Goal: Information Seeking & Learning: Understand process/instructions

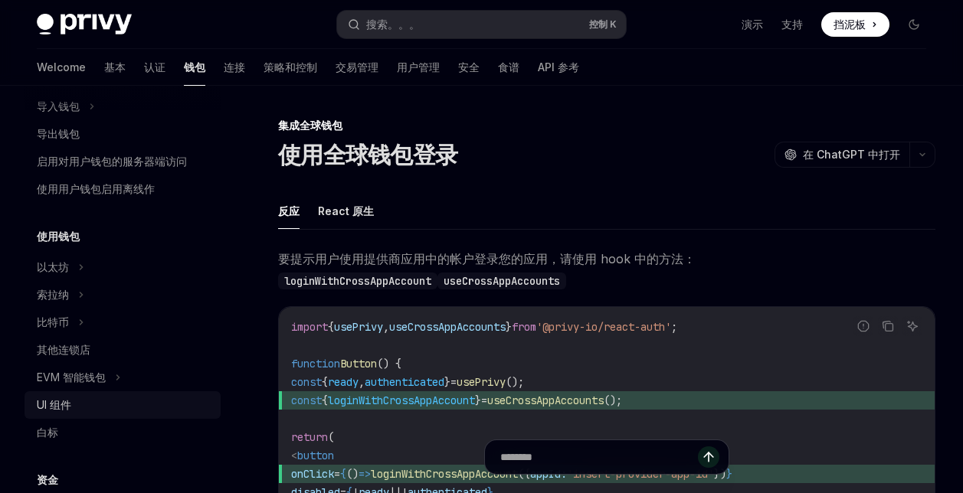
scroll to position [213, 0]
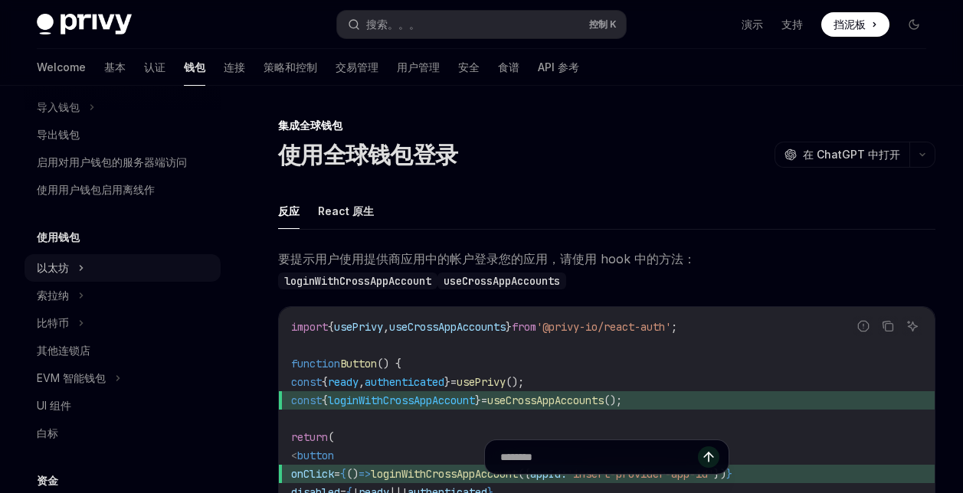
click at [80, 271] on icon at bounding box center [81, 268] width 6 height 18
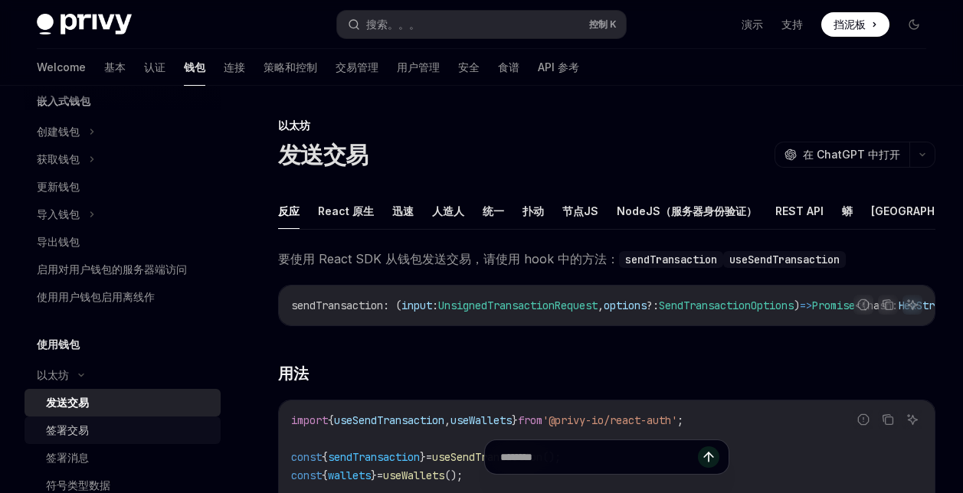
scroll to position [60, 0]
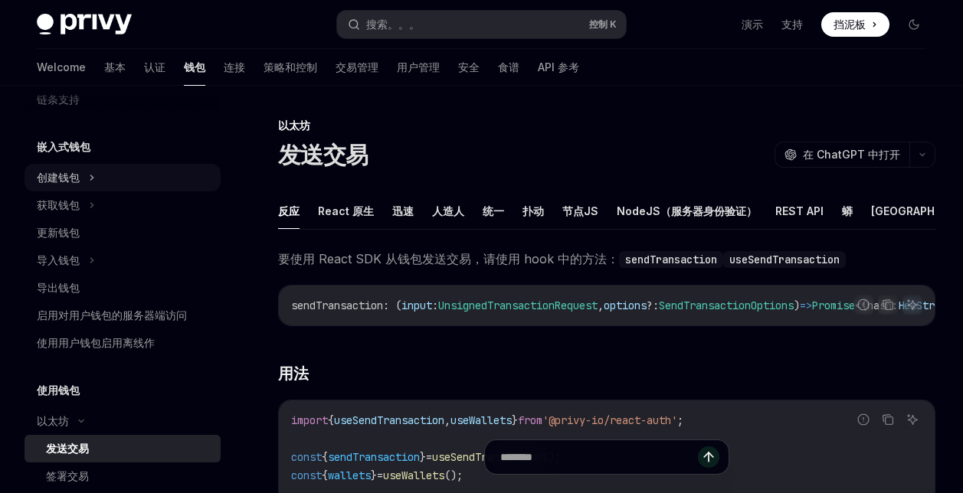
click at [105, 172] on div "创建钱包" at bounding box center [123, 178] width 196 height 28
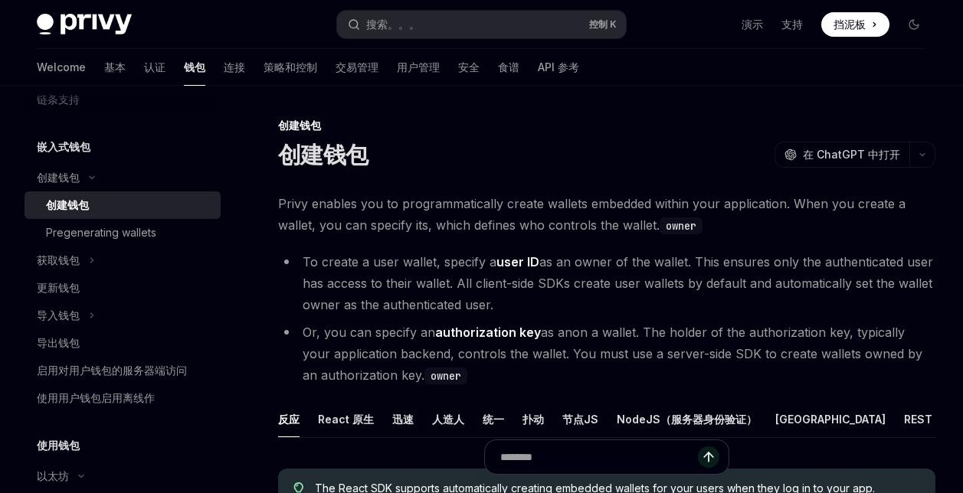
click at [122, 206] on div "创建钱包" at bounding box center [128, 205] width 165 height 18
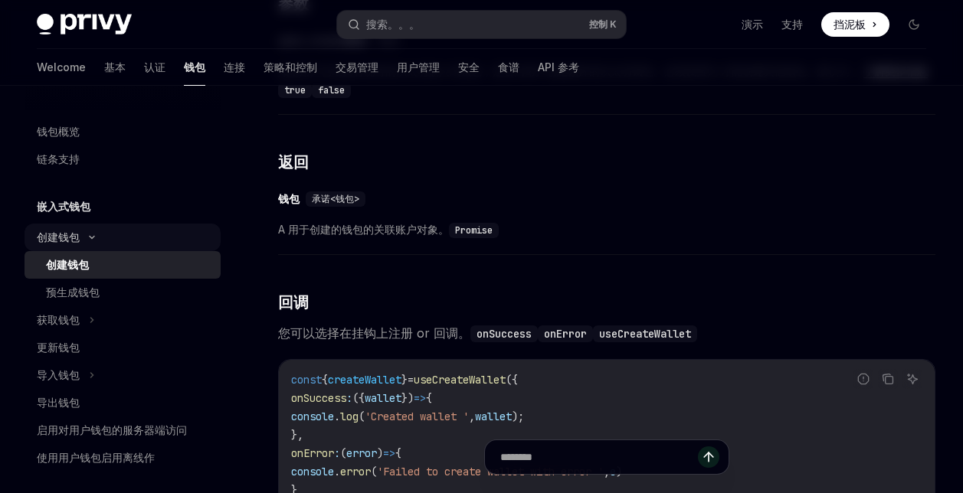
scroll to position [766, 0]
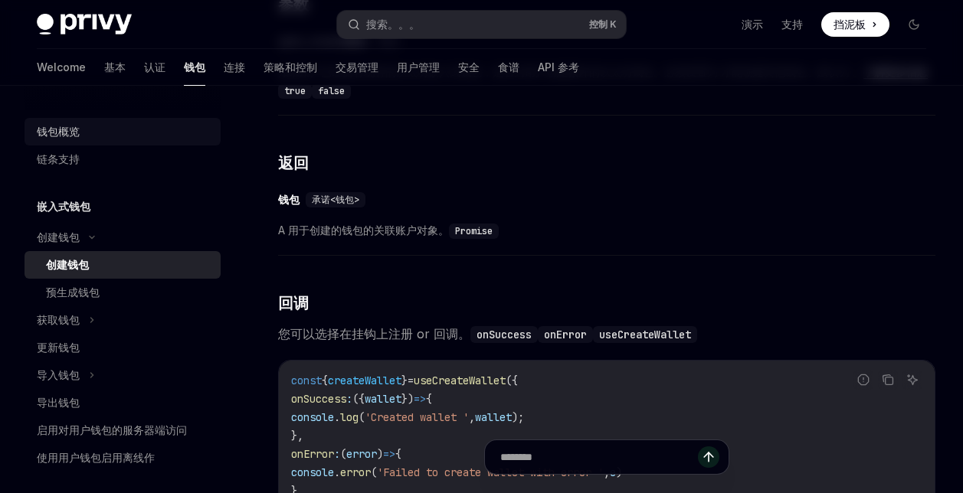
click at [85, 131] on div "钱包概览" at bounding box center [124, 132] width 175 height 18
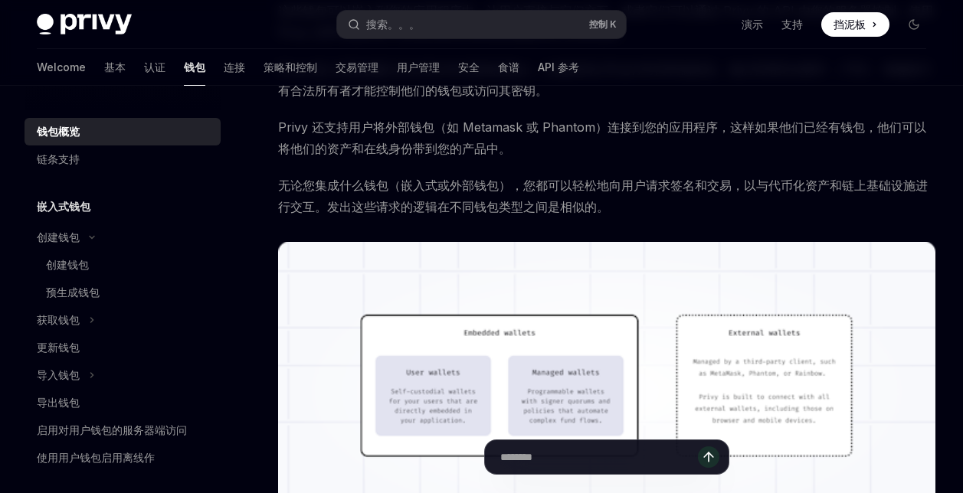
scroll to position [460, 0]
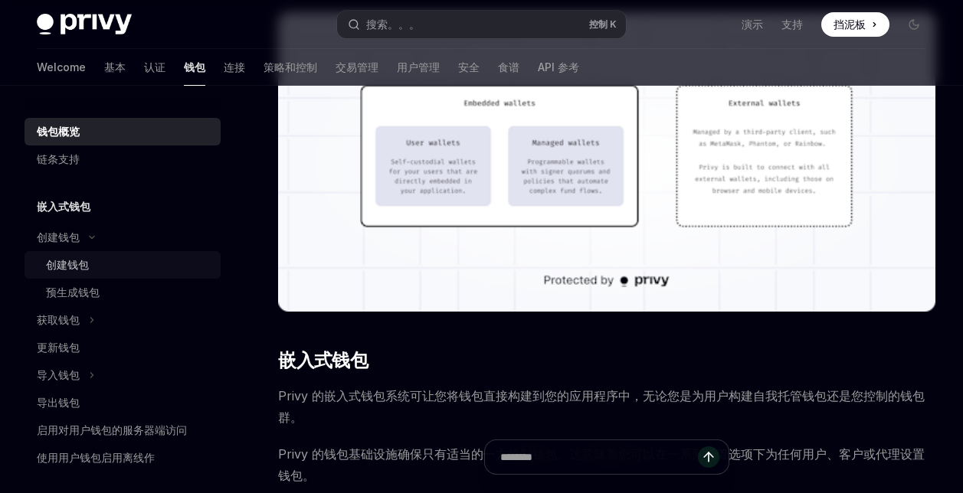
click at [100, 272] on div "创建钱包" at bounding box center [128, 265] width 165 height 18
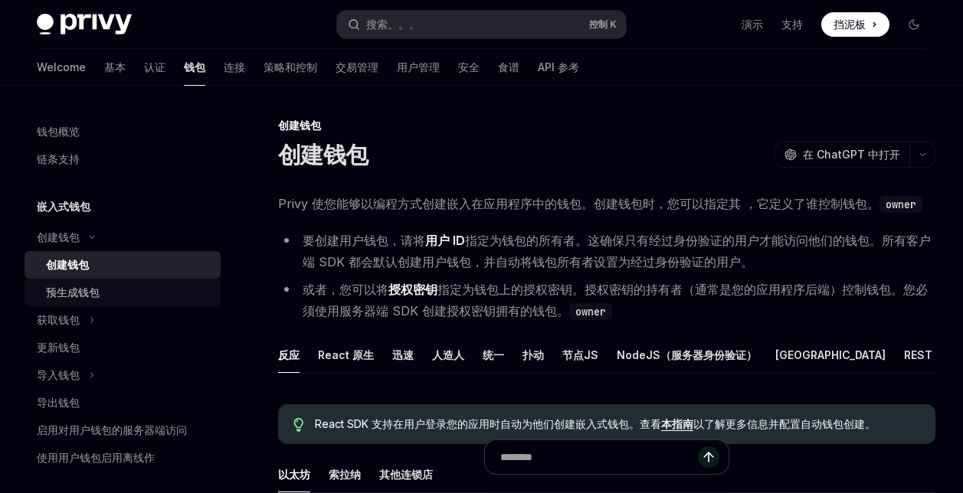
click at [95, 291] on div "预生成钱包" at bounding box center [73, 292] width 54 height 18
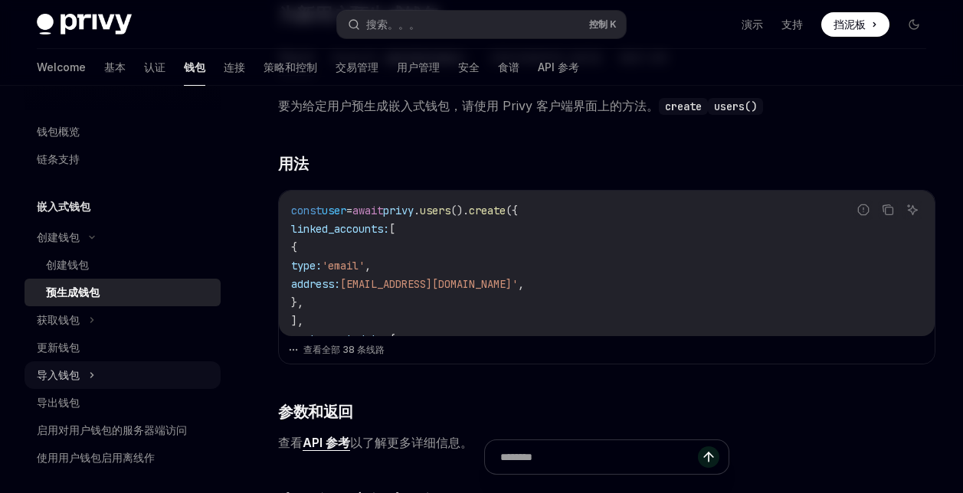
scroll to position [230, 0]
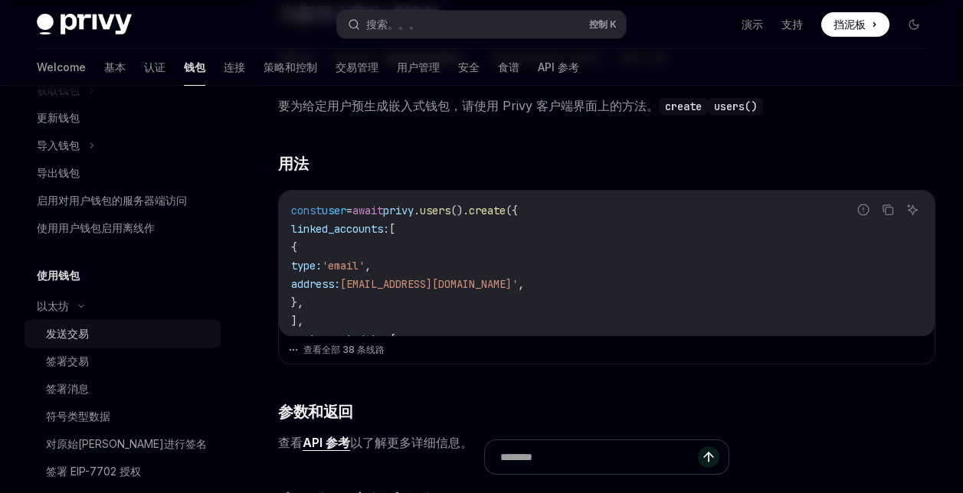
click at [115, 331] on div "发送交易" at bounding box center [128, 334] width 165 height 18
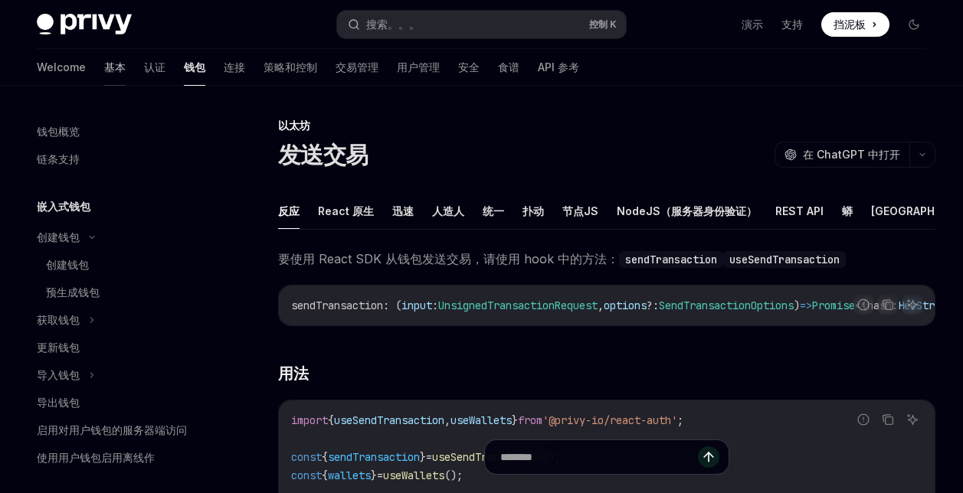
click at [104, 66] on font "基本" at bounding box center [114, 67] width 21 height 15
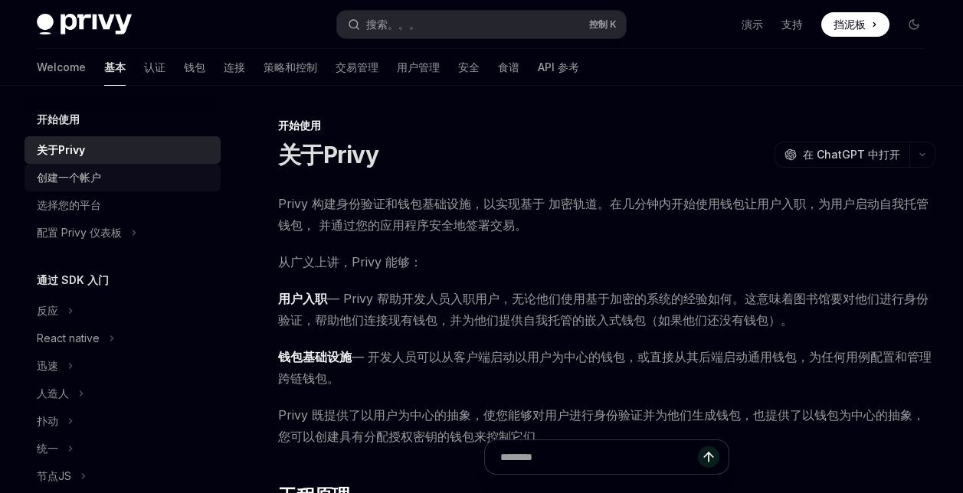
click at [136, 182] on div "创建一个帐户" at bounding box center [124, 178] width 175 height 18
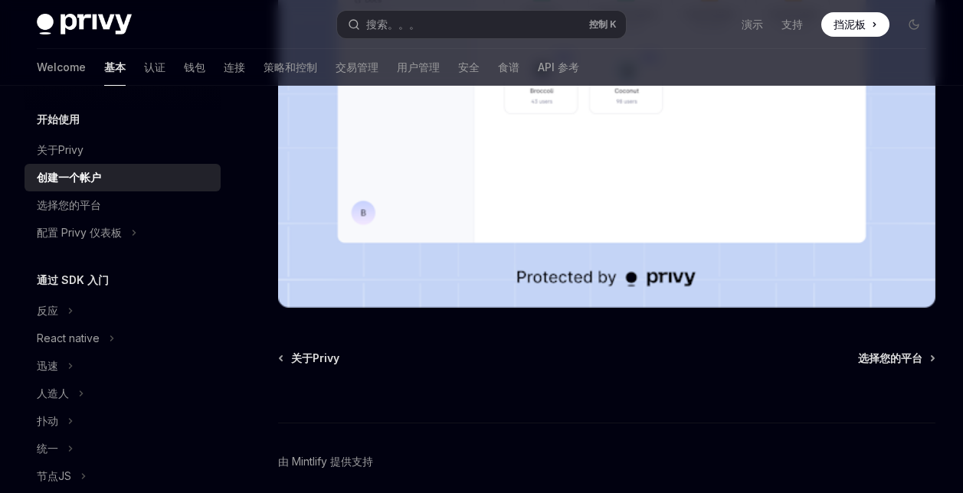
scroll to position [460, 0]
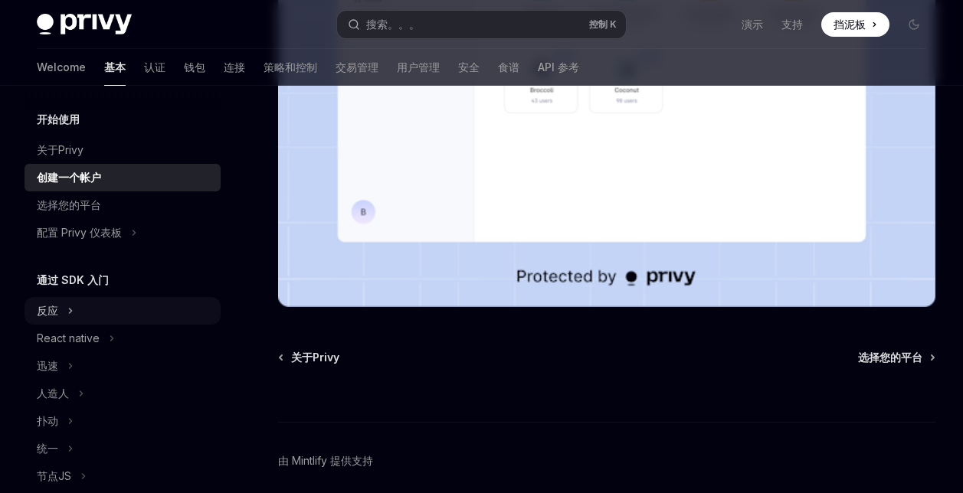
click at [87, 319] on div "反应" at bounding box center [123, 311] width 196 height 28
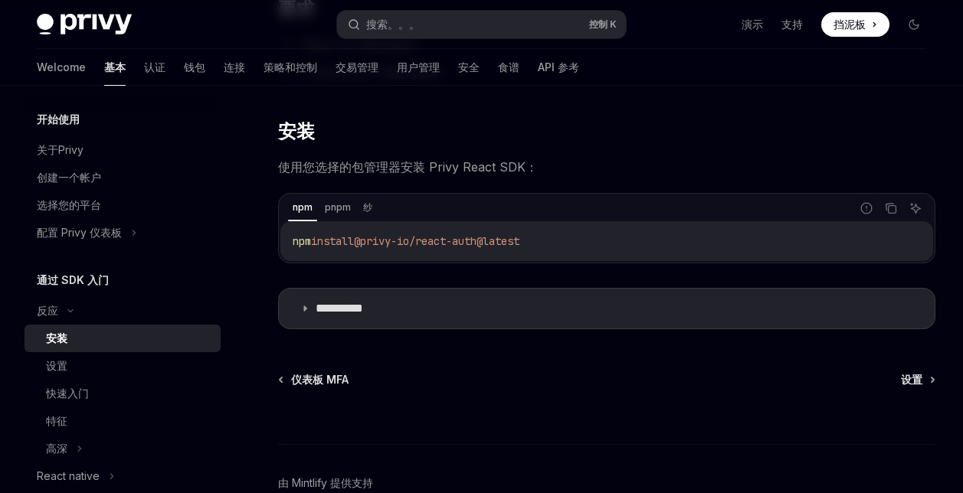
scroll to position [280, 0]
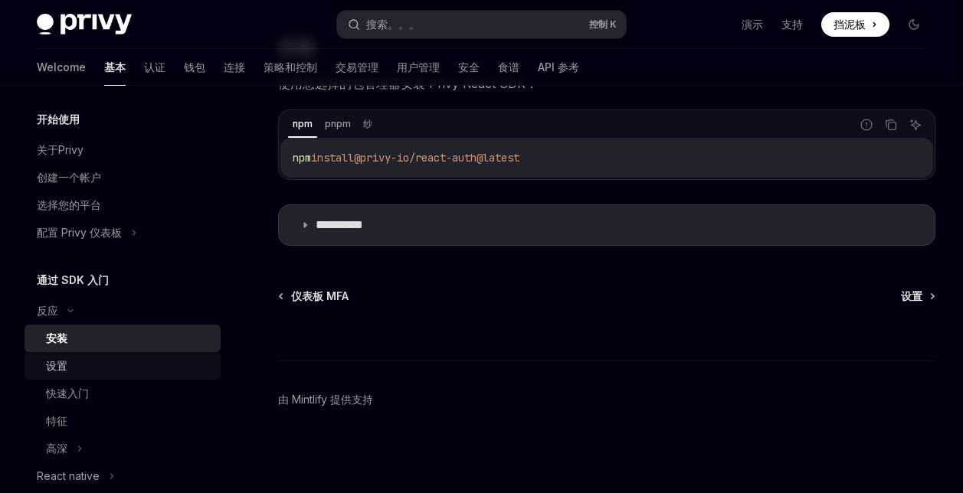
click at [90, 360] on div "设置" at bounding box center [128, 366] width 165 height 18
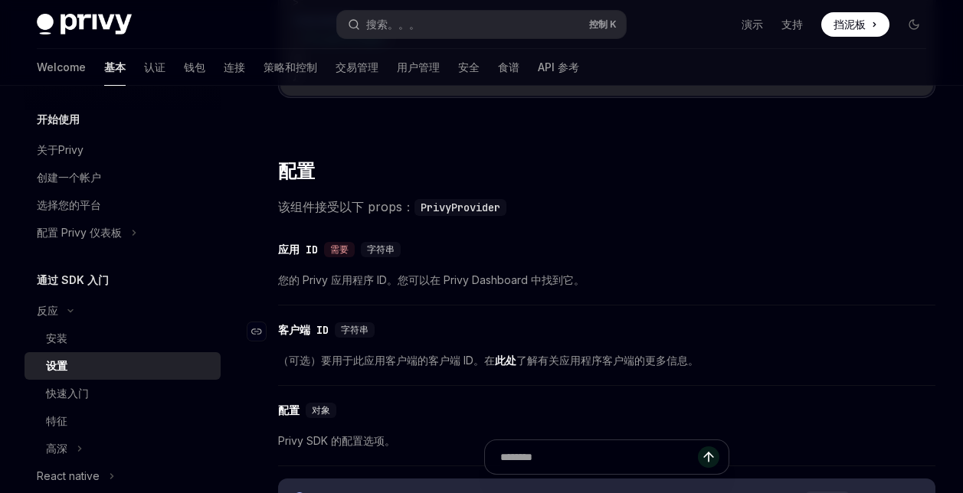
scroll to position [1149, 0]
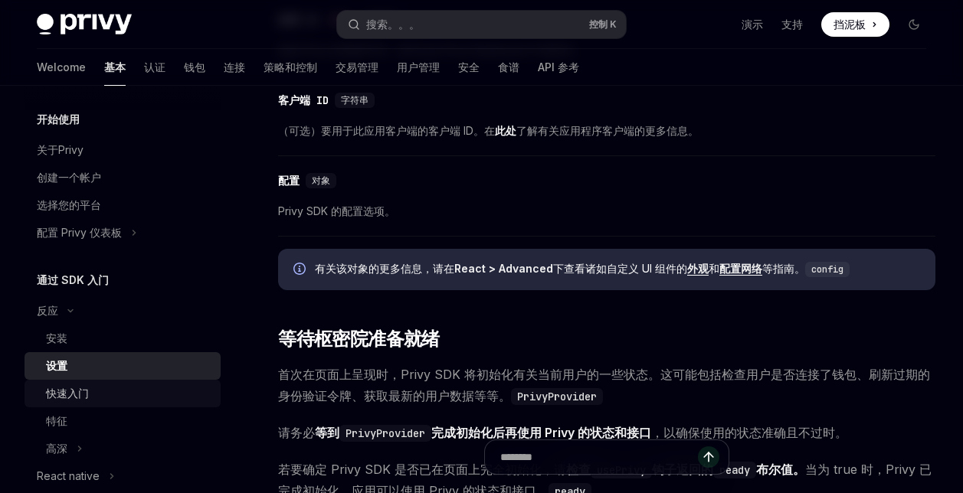
click at [129, 391] on div "快速入门" at bounding box center [128, 394] width 165 height 18
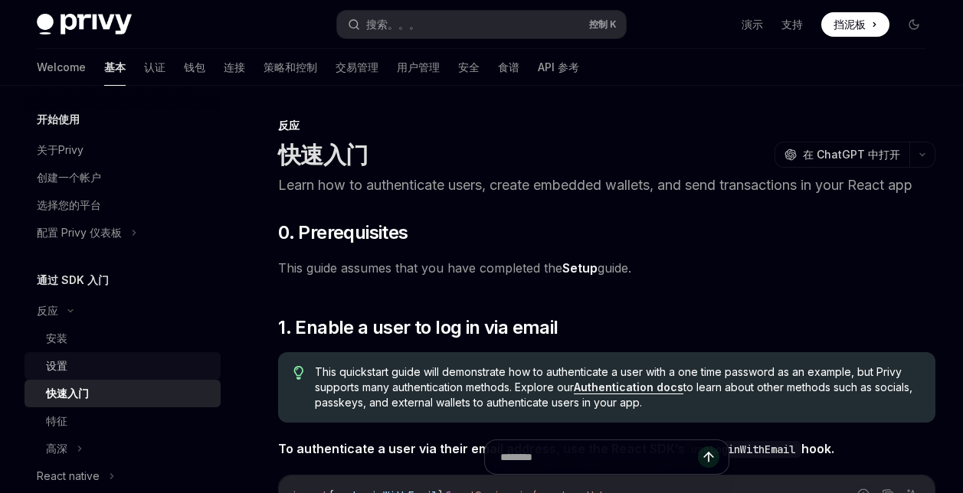
click at [129, 365] on div "设置" at bounding box center [128, 366] width 165 height 18
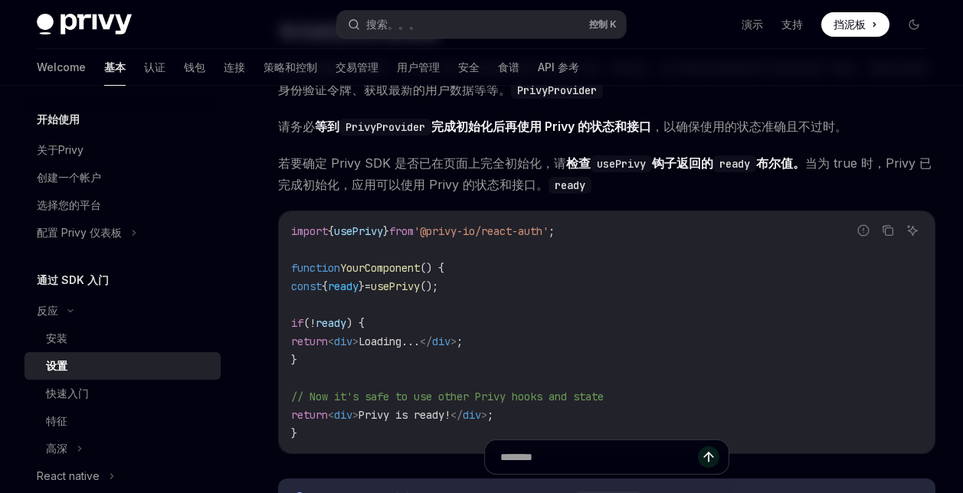
scroll to position [1532, 0]
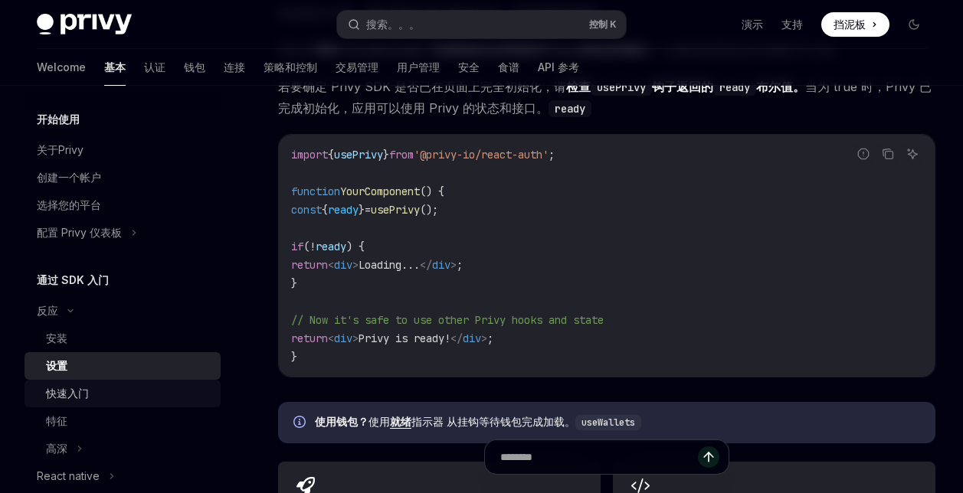
click at [84, 403] on link "快速入门" at bounding box center [123, 394] width 196 height 28
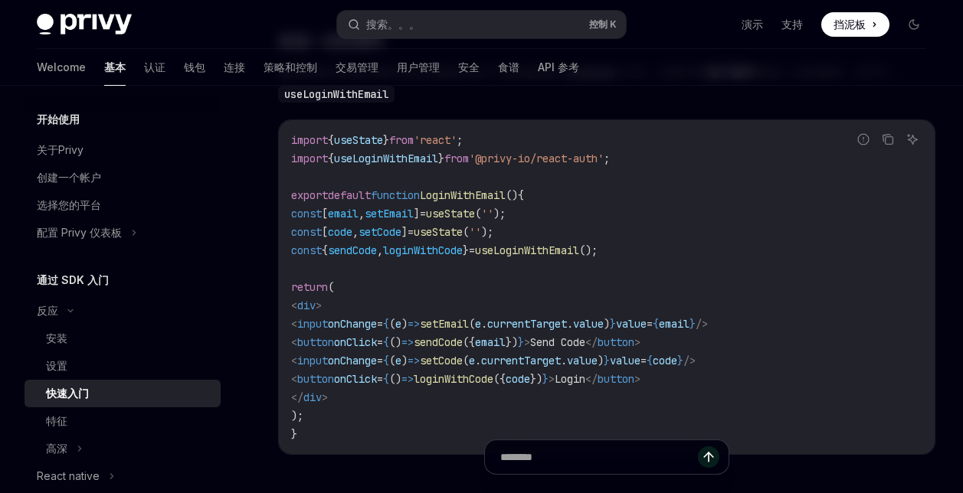
scroll to position [613, 0]
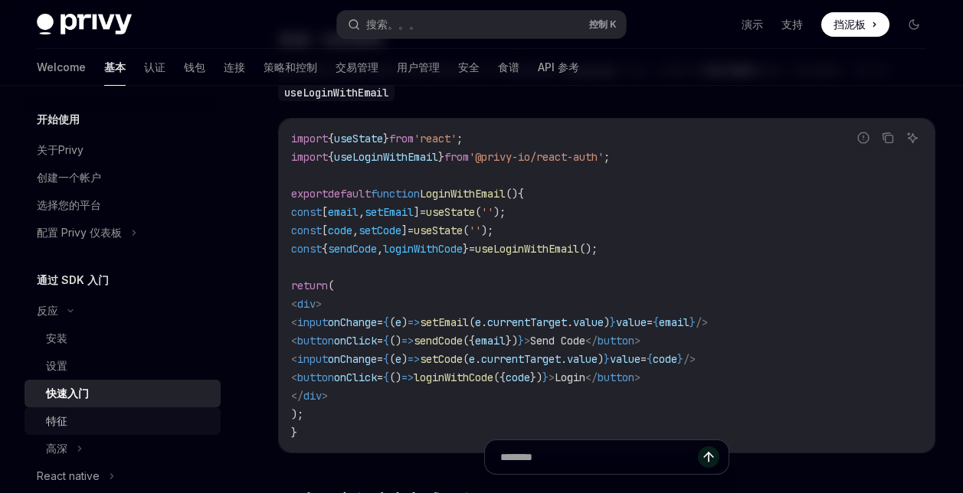
click at [86, 428] on div "特征" at bounding box center [128, 421] width 165 height 18
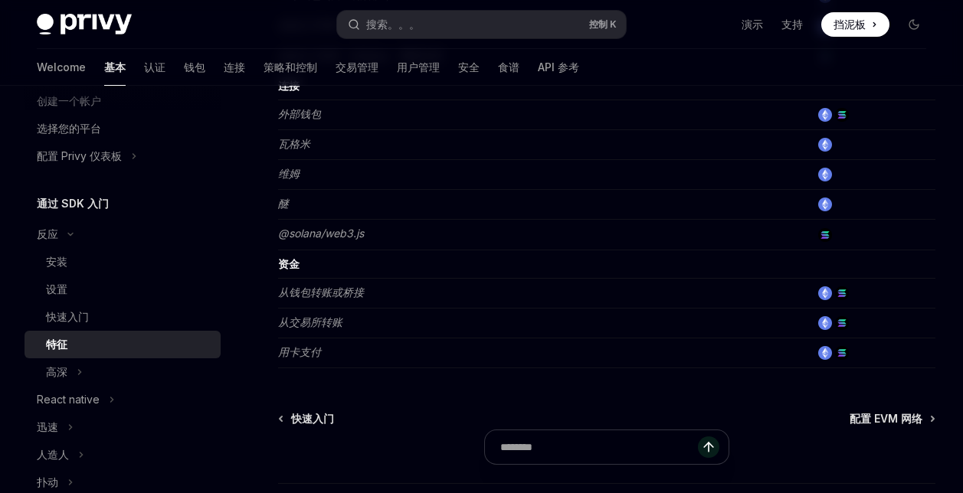
scroll to position [1157, 0]
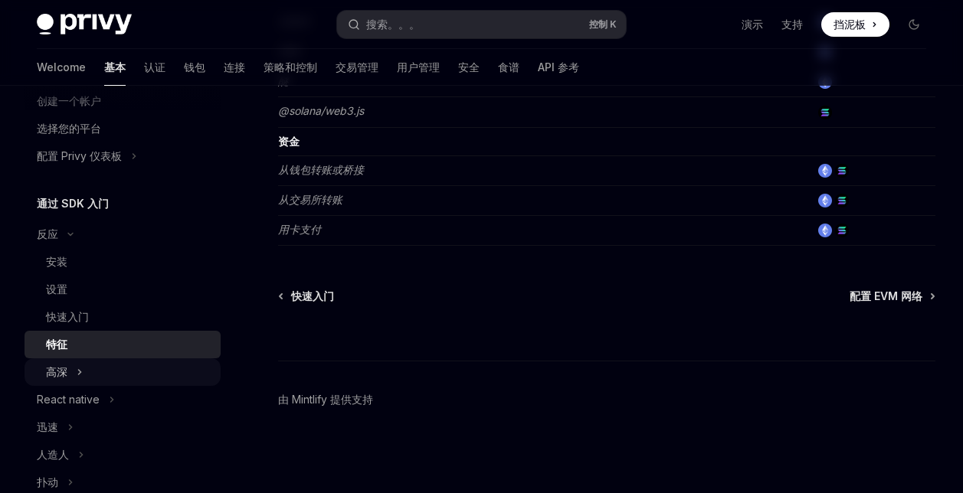
click at [90, 370] on div "高深" at bounding box center [123, 373] width 196 height 28
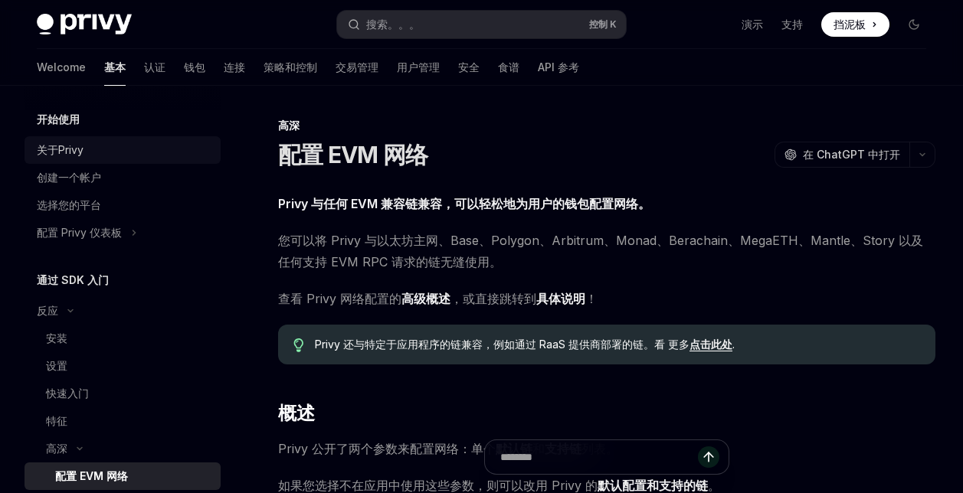
click at [90, 155] on div "关于Privy" at bounding box center [124, 150] width 175 height 18
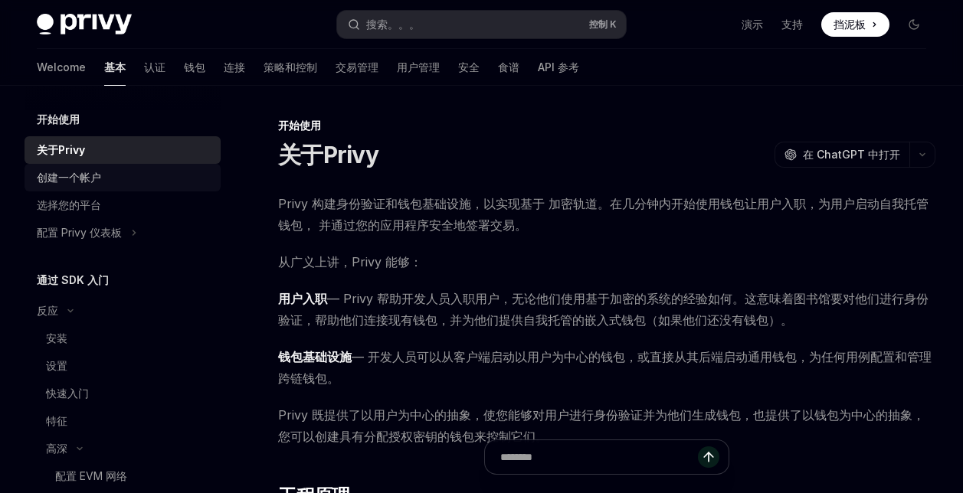
click at [105, 184] on div "创建一个帐户" at bounding box center [124, 178] width 175 height 18
click at [78, 180] on div "创建一个帐户" at bounding box center [69, 178] width 64 height 18
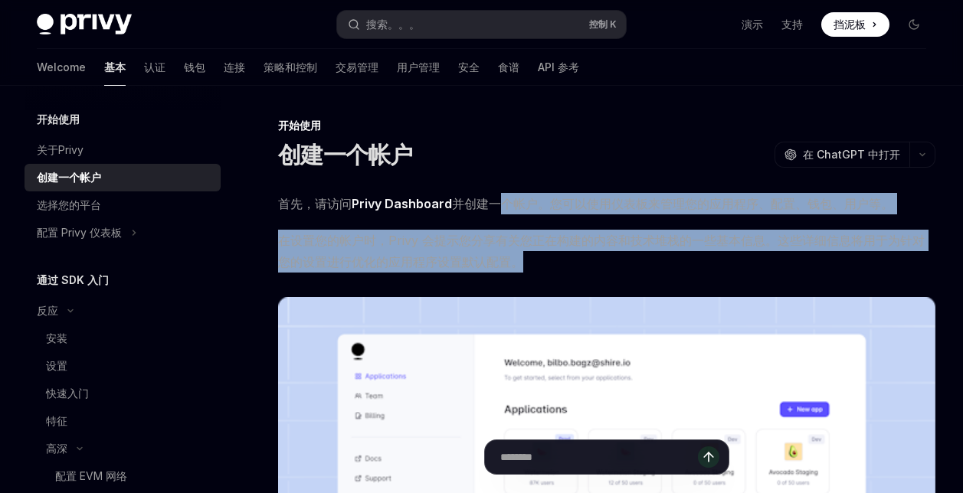
drag, startPoint x: 621, startPoint y: 266, endPoint x: 498, endPoint y: 192, distance: 143.3
click at [562, 259] on span "在设置您的帐户时，Privy 会提示您分享有关您正在构建的内容和技术堆栈的一些基本信息。这些详细信息将用于为针对您的设置进行优化的应用程序设置默认配置。" at bounding box center [606, 251] width 657 height 43
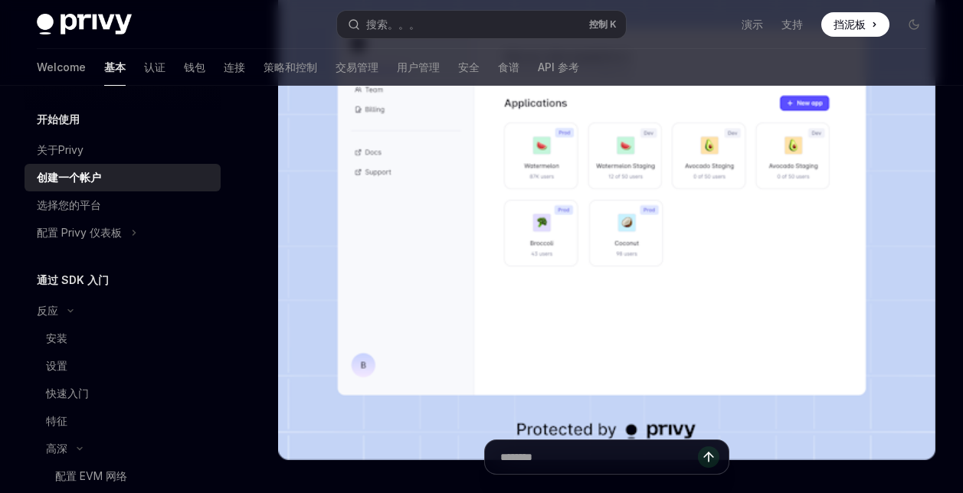
scroll to position [153, 0]
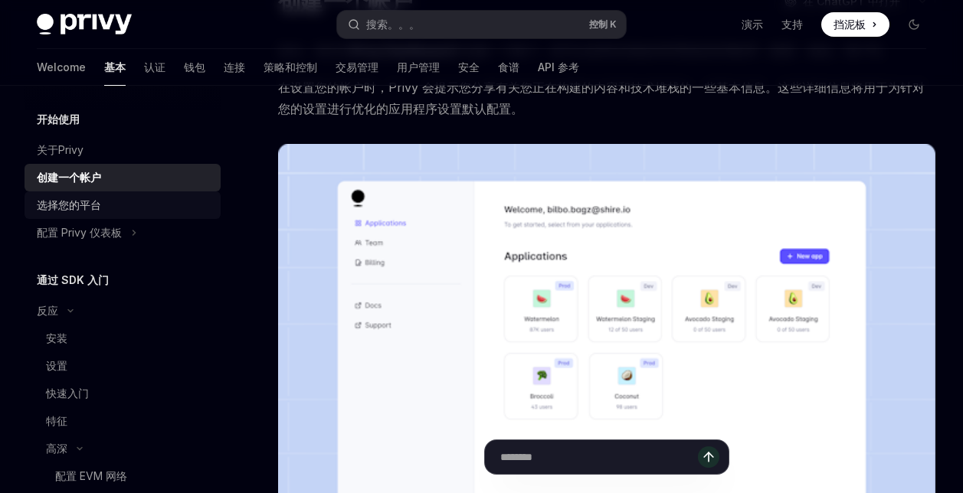
click at [151, 211] on div "选择您的平台" at bounding box center [124, 205] width 175 height 18
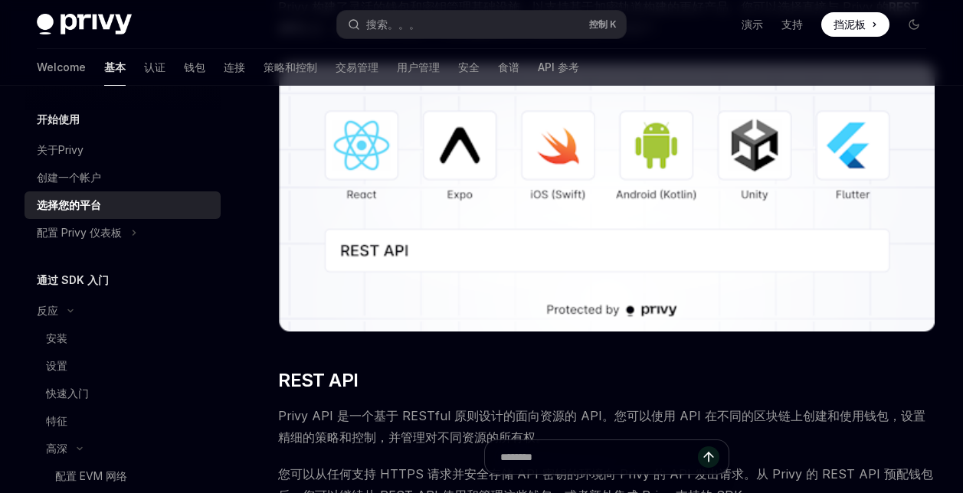
scroll to position [230, 0]
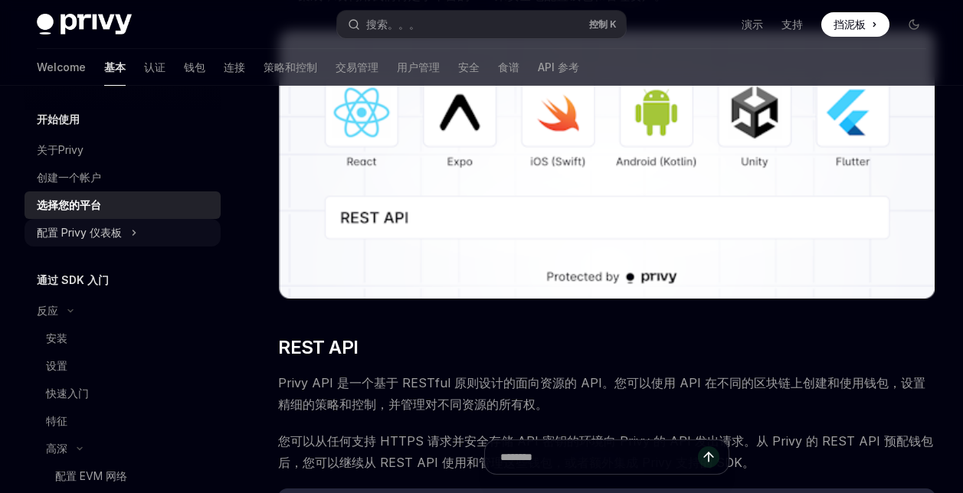
click at [121, 235] on div "配置 Privy 仪表板" at bounding box center [79, 233] width 85 height 18
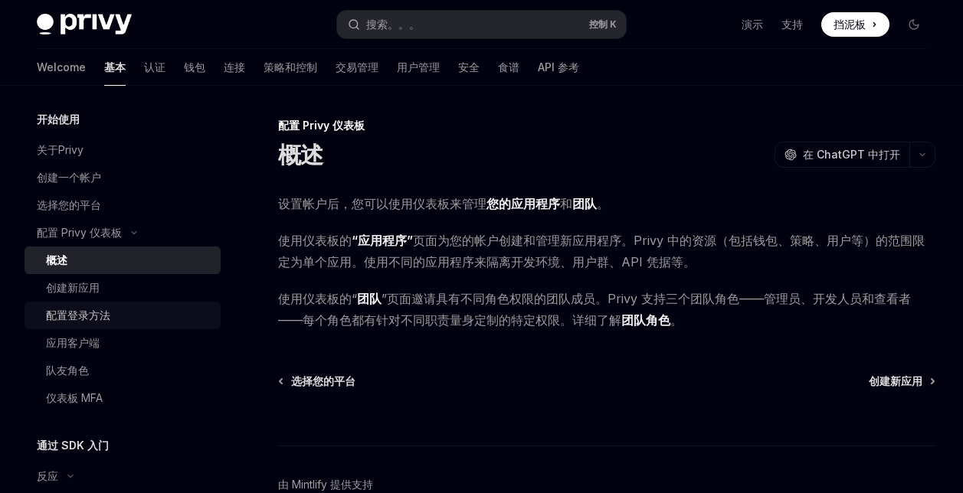
click at [102, 316] on div "配置登录方法" at bounding box center [78, 315] width 64 height 18
type textarea "*"
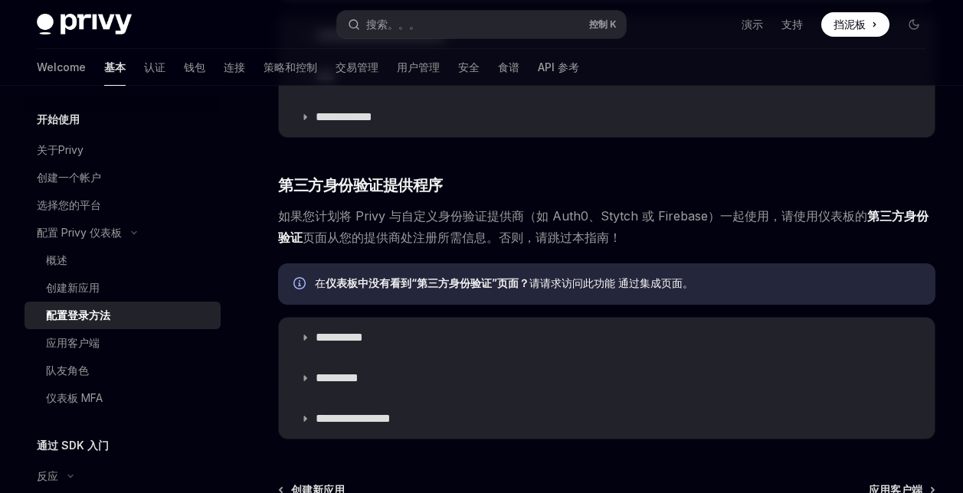
scroll to position [626, 0]
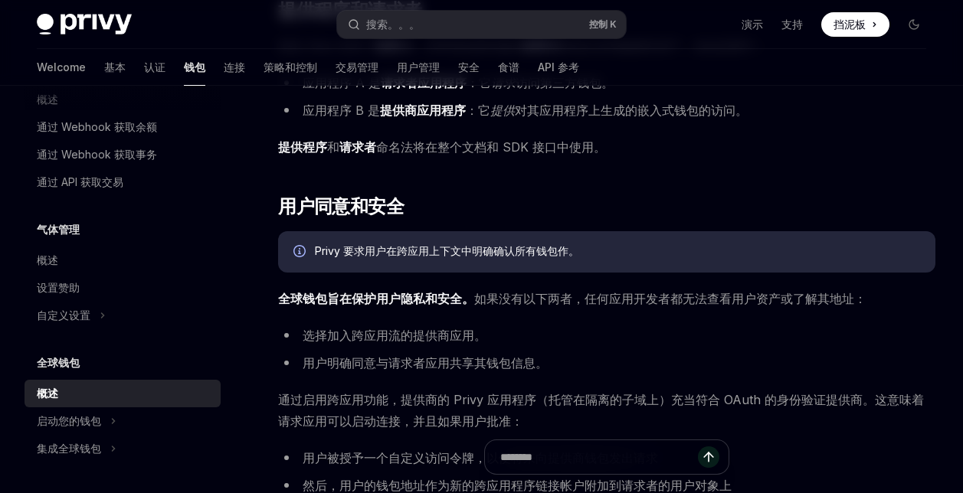
scroll to position [826, 0]
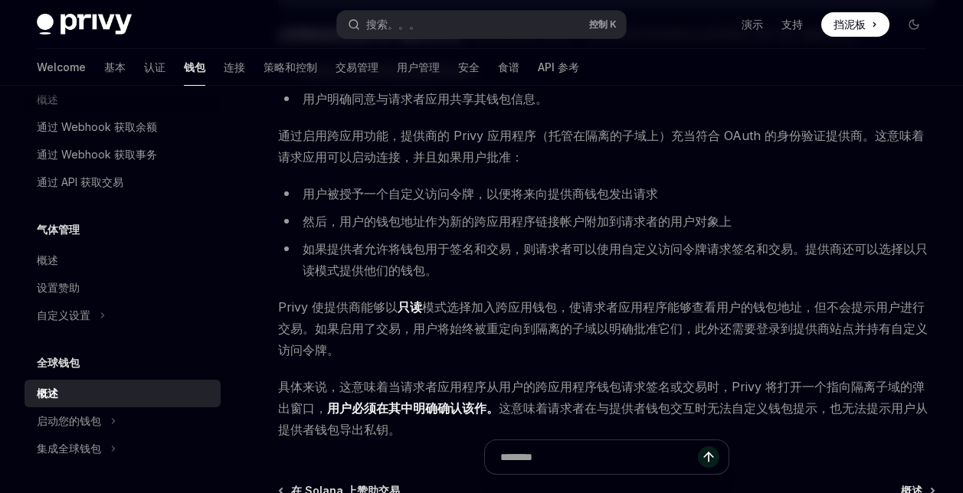
scroll to position [1132, 0]
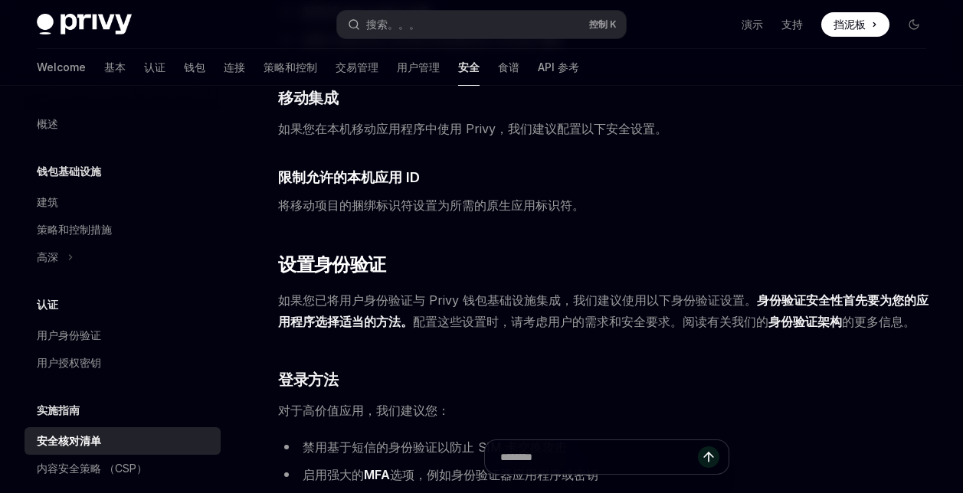
scroll to position [956, 0]
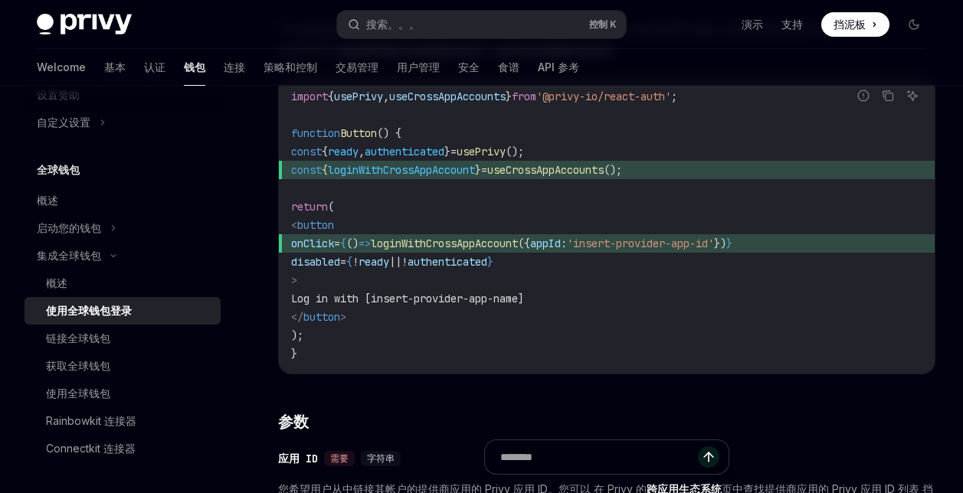
scroll to position [209, 0]
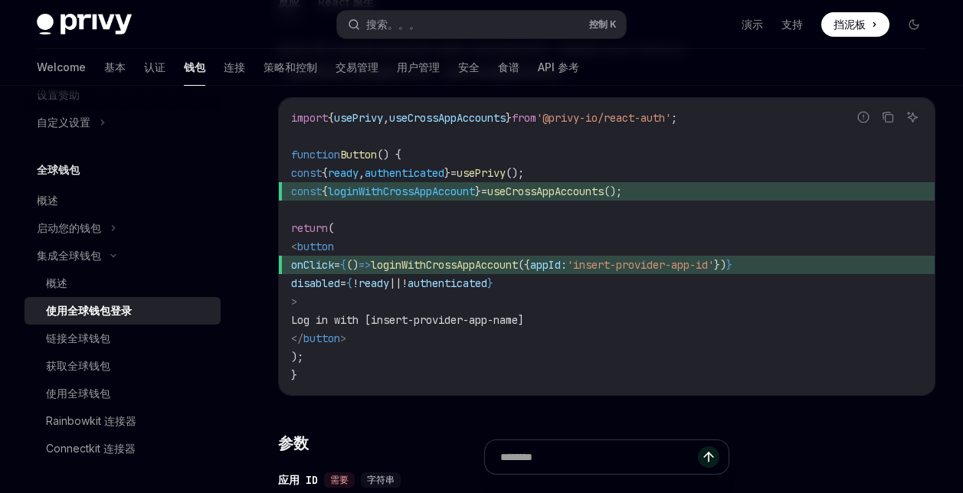
click at [681, 306] on code "import { usePrivy , useCrossAppAccounts } from '@privy-io/react-auth' ; functio…" at bounding box center [606, 247] width 631 height 276
click at [587, 309] on code "import { usePrivy , useCrossAppAccounts } from '@privy-io/react-auth' ; functio…" at bounding box center [606, 247] width 631 height 276
click at [359, 262] on span "()" at bounding box center [352, 265] width 12 height 14
click at [437, 303] on code "import { usePrivy , useCrossAppAccounts } from '@privy-io/react-auth' ; functio…" at bounding box center [606, 247] width 631 height 276
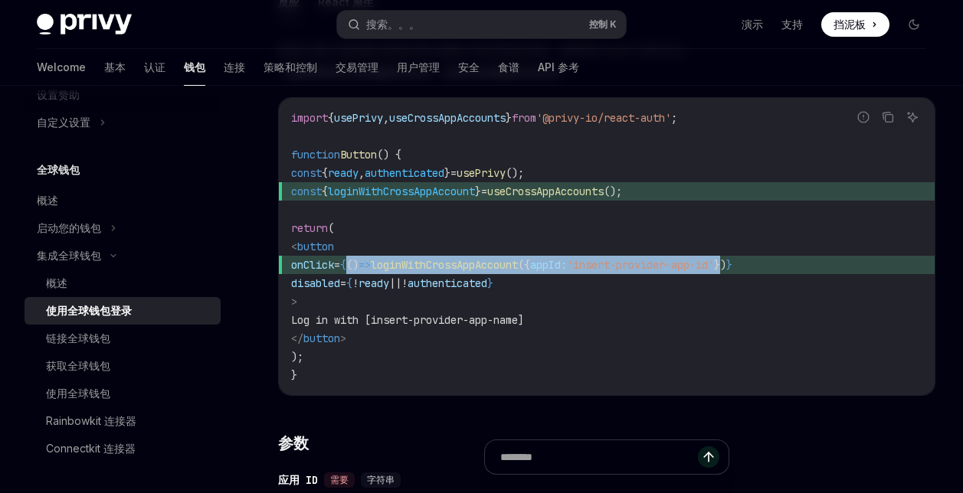
drag, startPoint x: 389, startPoint y: 261, endPoint x: 796, endPoint y: 258, distance: 406.8
click at [798, 262] on span "onClick = { () => loginWithCrossAppAccount ({ appId: 'insert-provider-app-id' }…" at bounding box center [606, 265] width 631 height 18
copy span "() => loginWithCrossAppAccount ({ appId: 'insert-provider-app-id' }"
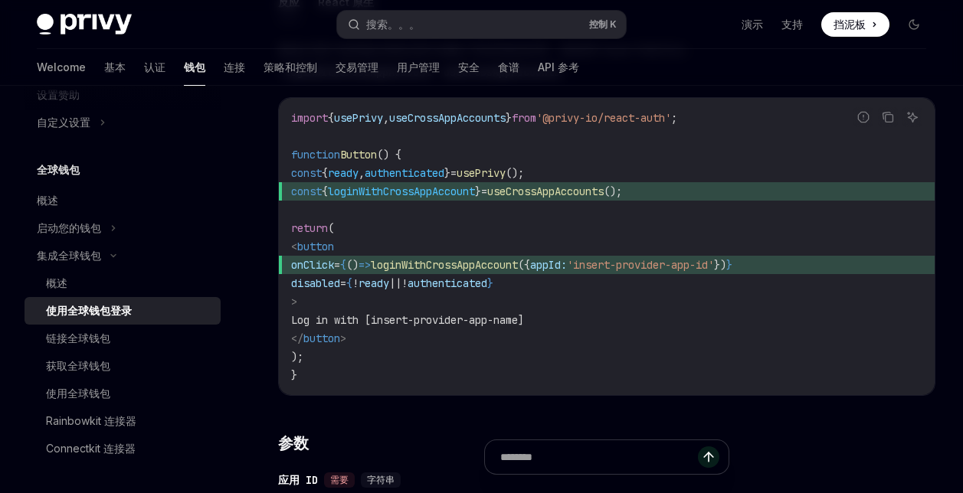
click at [687, 315] on code "import { usePrivy , useCrossAppAccounts } from '@privy-io/react-auth' ; functio…" at bounding box center [606, 247] width 631 height 276
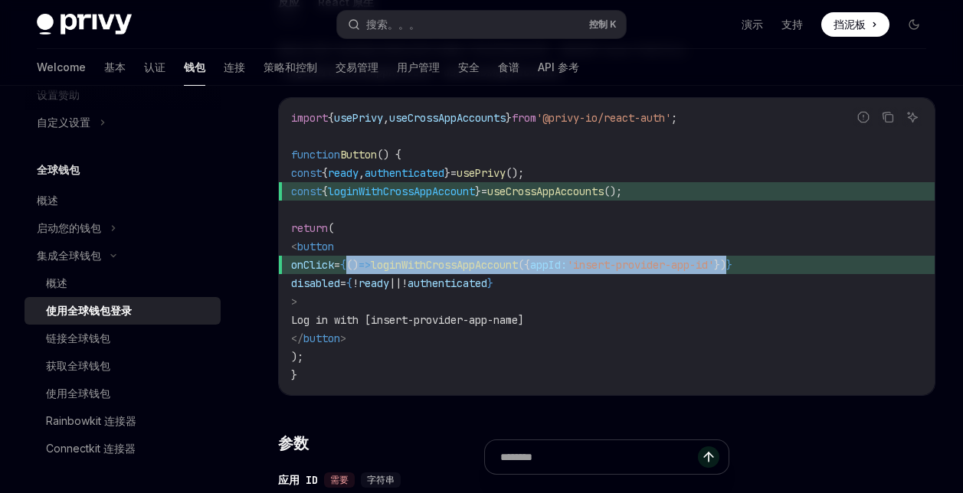
drag, startPoint x: 390, startPoint y: 264, endPoint x: 803, endPoint y: 263, distance: 412.9
click at [804, 263] on span "onClick = { () => loginWithCrossAppAccount ({ appId: 'insert-provider-app-id' }…" at bounding box center [606, 265] width 631 height 18
copy span "() => loginWithCrossAppAccount ({ appId: 'insert-provider-app-id' })"
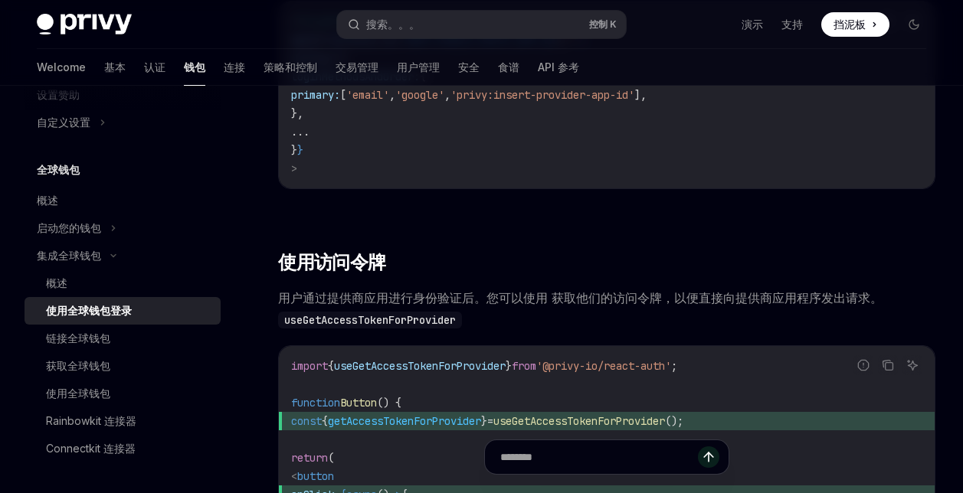
scroll to position [1435, 0]
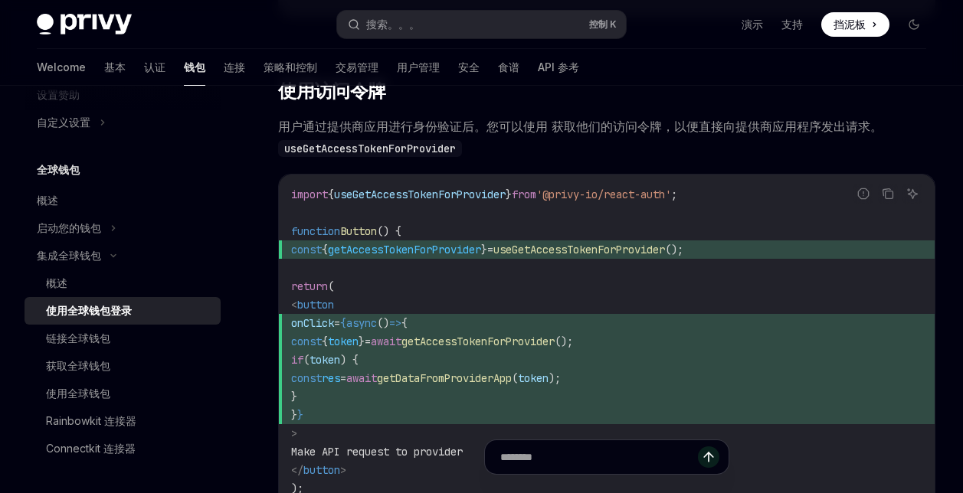
click at [637, 315] on code "import { useGetAccessTokenForProvider } from '@privy-io/react-auth' ; function …" at bounding box center [606, 350] width 631 height 331
click at [445, 324] on code "import { useGetAccessTokenForProvider } from '@privy-io/react-auth' ; function …" at bounding box center [606, 350] width 631 height 331
click at [546, 257] on span "useGetAccessTokenForProvider" at bounding box center [579, 250] width 172 height 14
click at [722, 159] on span "用户通过提供商应用进行身份验证后。您可以使用 获取他们的访问令牌，以便直接向提供商应用程序发出请求。 useGetAccessTokenForProvider" at bounding box center [606, 137] width 657 height 43
drag, startPoint x: 343, startPoint y: 201, endPoint x: 522, endPoint y: 201, distance: 178.5
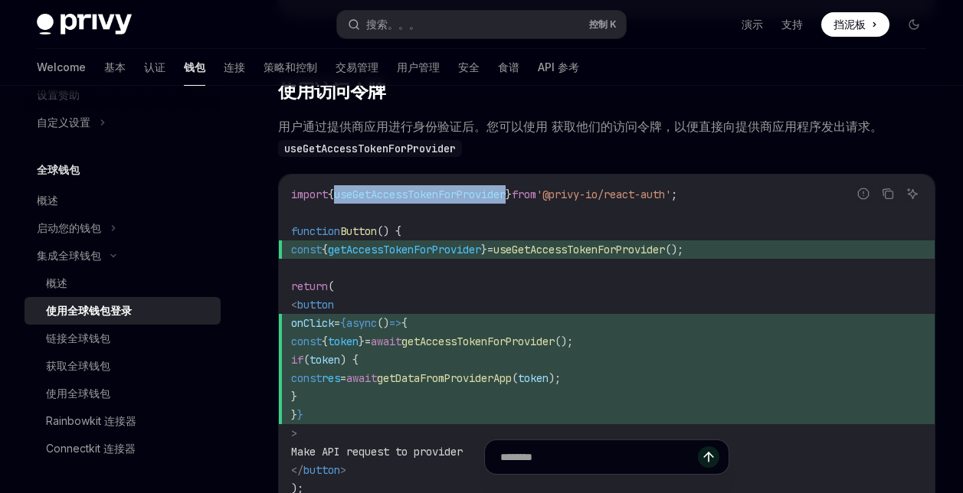
click at [523, 201] on span "import { useGetAccessTokenForProvider } from '@privy-io/react-auth' ;" at bounding box center [484, 195] width 386 height 14
copy span "useGetAccessTokenForProvider"
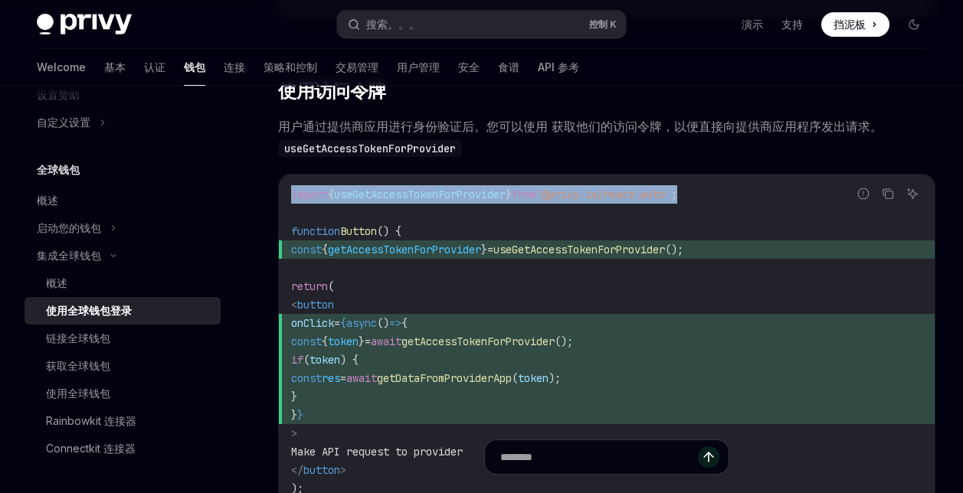
drag, startPoint x: 725, startPoint y: 200, endPoint x: 288, endPoint y: 200, distance: 436.7
click at [288, 200] on div "import { useGetAccessTokenForProvider } from '@privy-io/react-auth' ; function …" at bounding box center [607, 351] width 656 height 352
copy span "import { useGetAccessTokenForProvider } from '@privy-io/react-auth' ;"
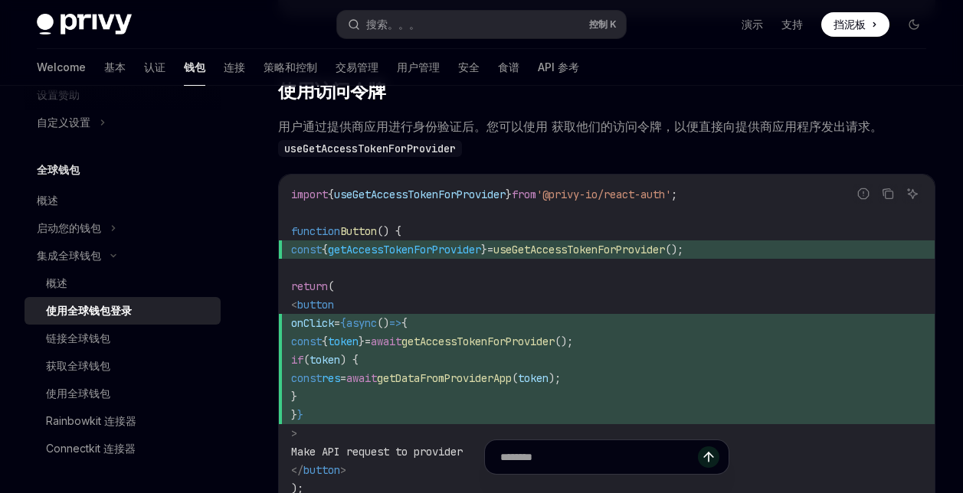
click at [542, 301] on code "import { useGetAccessTokenForProvider } from '@privy-io/react-auth' ; function …" at bounding box center [606, 350] width 631 height 331
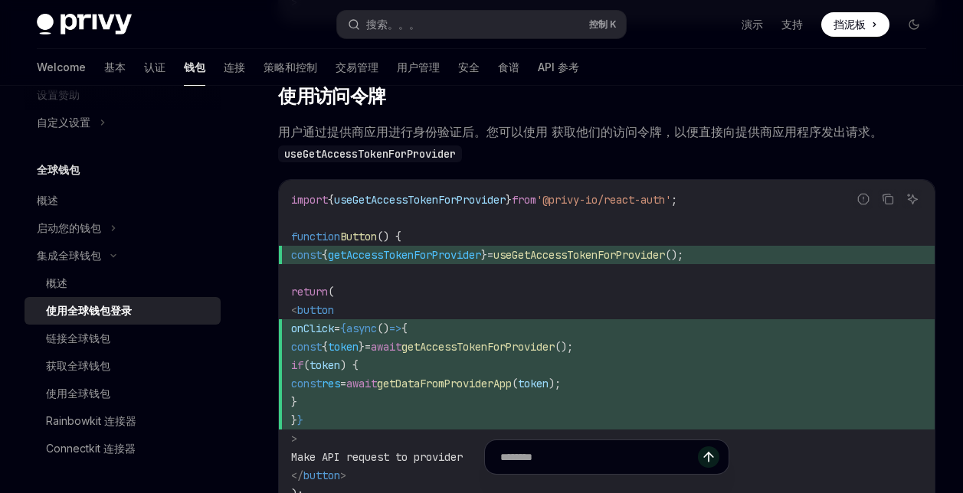
scroll to position [1421, 0]
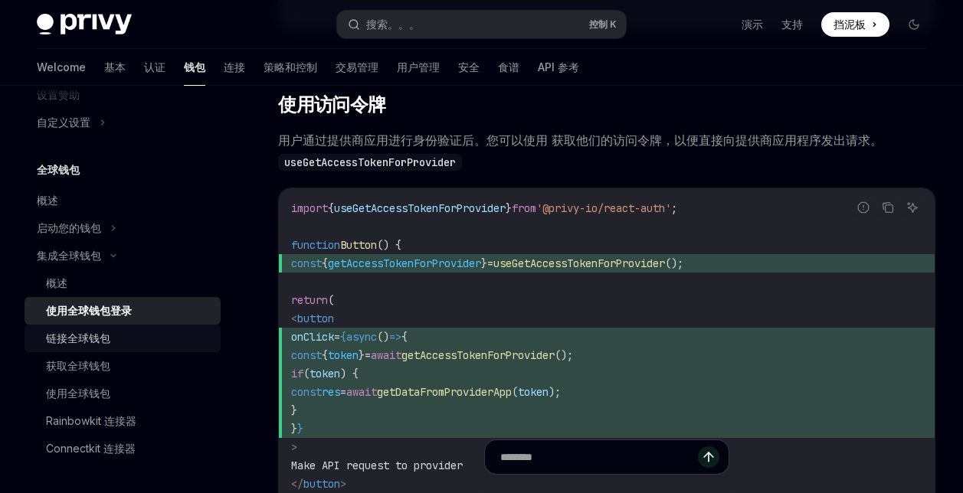
click at [90, 333] on div "链接全球钱包" at bounding box center [78, 338] width 64 height 18
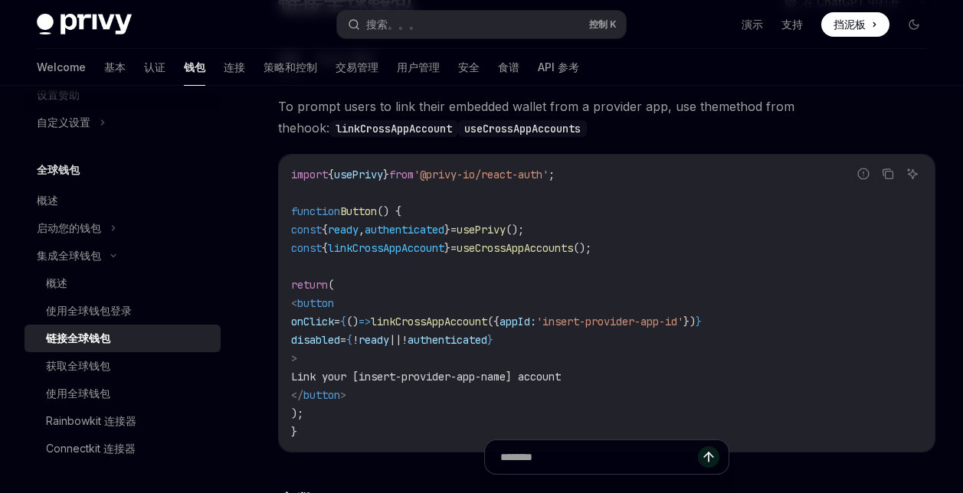
scroll to position [153, 0]
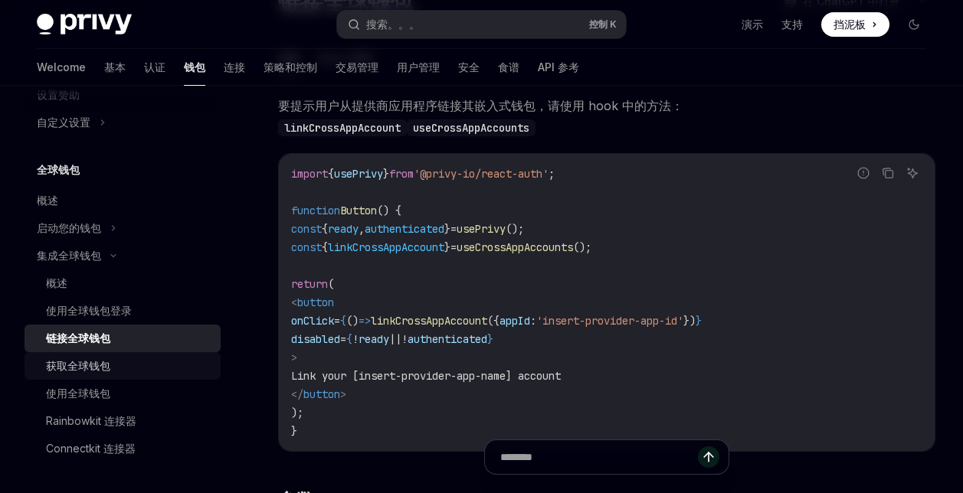
click at [149, 362] on div "获取全球钱包" at bounding box center [128, 366] width 165 height 18
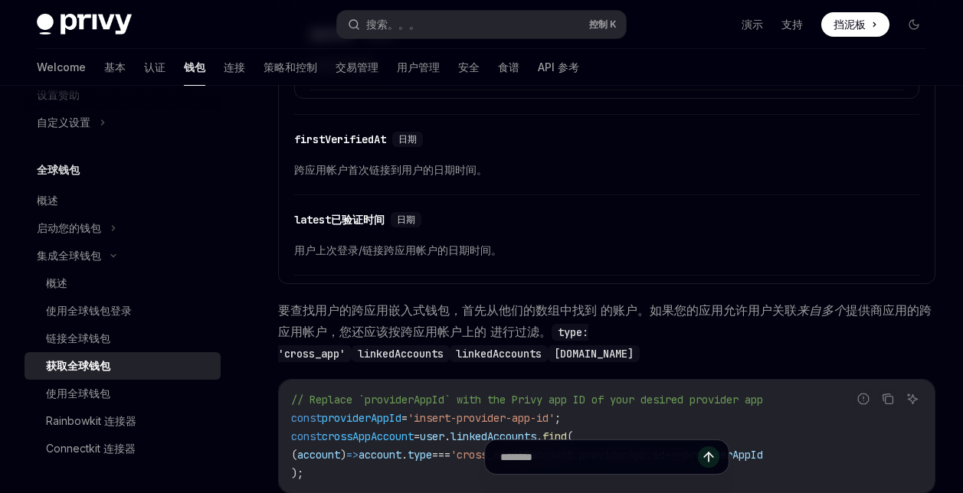
scroll to position [919, 0]
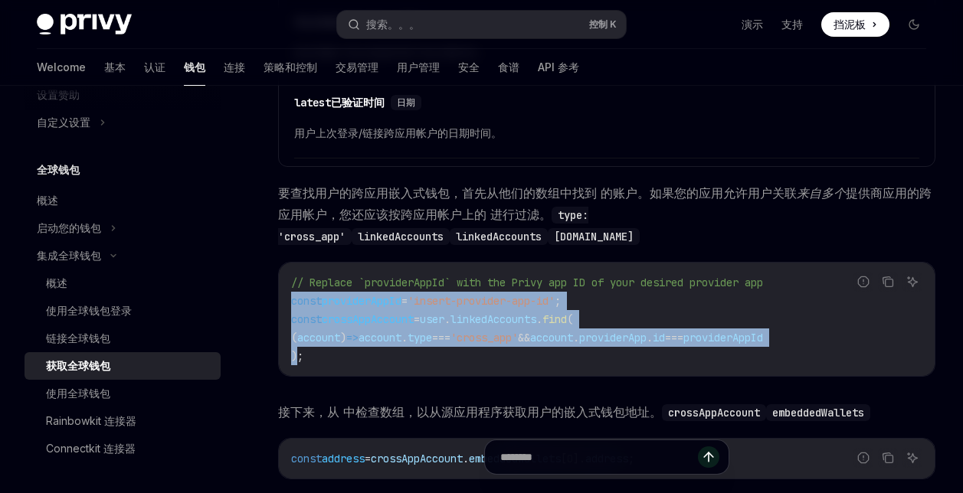
drag, startPoint x: 290, startPoint y: 299, endPoint x: 318, endPoint y: 349, distance: 58.0
click at [304, 355] on div "// Replace `providerAppId` with the Privy app ID of your desired provider app c…" at bounding box center [607, 319] width 656 height 113
copy code "const providerAppId = 'insert-provider-app-id' ; const crossAppAccount = user .…"
click at [676, 327] on code "// Replace `providerAppId` with the Privy app ID of your desired provider app c…" at bounding box center [606, 320] width 631 height 92
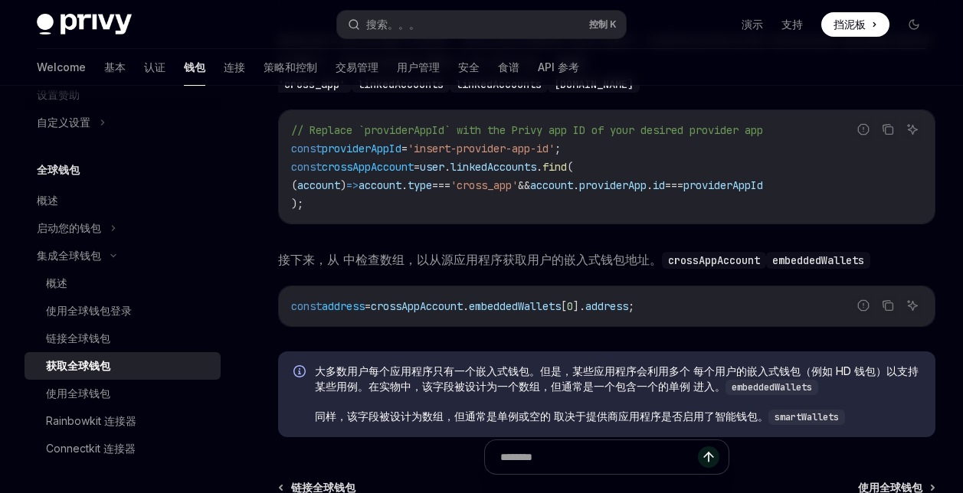
scroll to position [1073, 0]
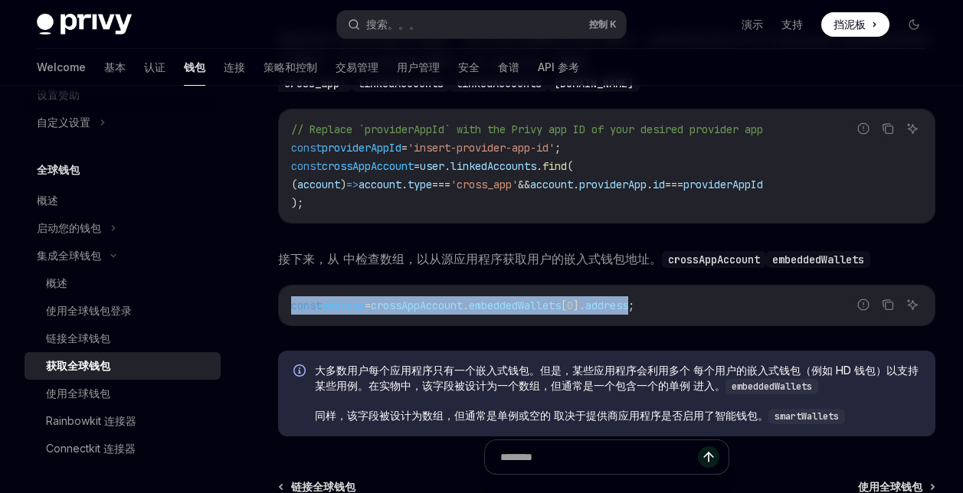
drag, startPoint x: 288, startPoint y: 302, endPoint x: 666, endPoint y: 309, distance: 377.8
click at [663, 311] on div "const address = crossAppAccount . embeddedWallets [ 0 ]. address ;" at bounding box center [607, 306] width 656 height 40
copy span "const address = crossAppAccount . embeddedWallets [ 0 ]. address"
click at [454, 316] on div "const address = crossAppAccount . embeddedWallets [ 0 ]. address ;" at bounding box center [607, 306] width 656 height 40
drag, startPoint x: 394, startPoint y: 309, endPoint x: 709, endPoint y: 313, distance: 314.9
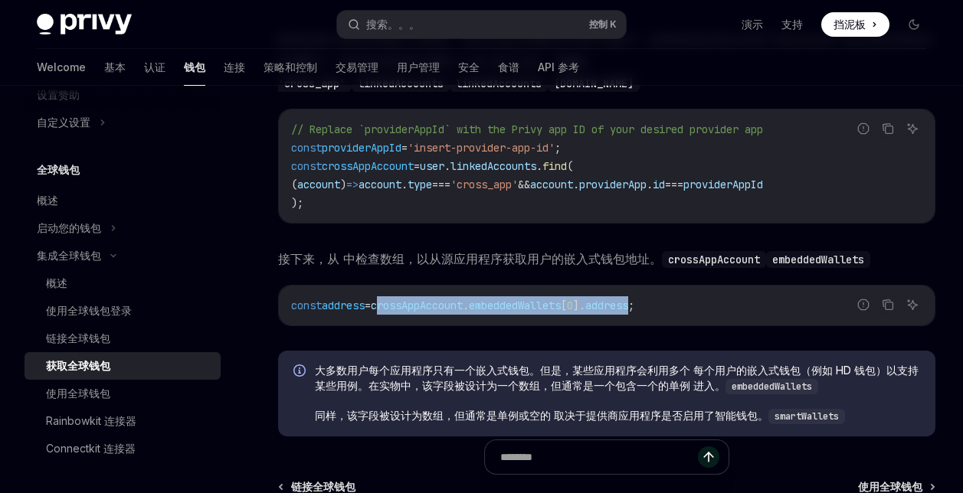
click at [634, 303] on span "const address = crossAppAccount . embeddedWallets [ 0 ]. address ;" at bounding box center [462, 306] width 343 height 14
copy span "crossAppAccount . embeddedWallets [ 0 ]. address"
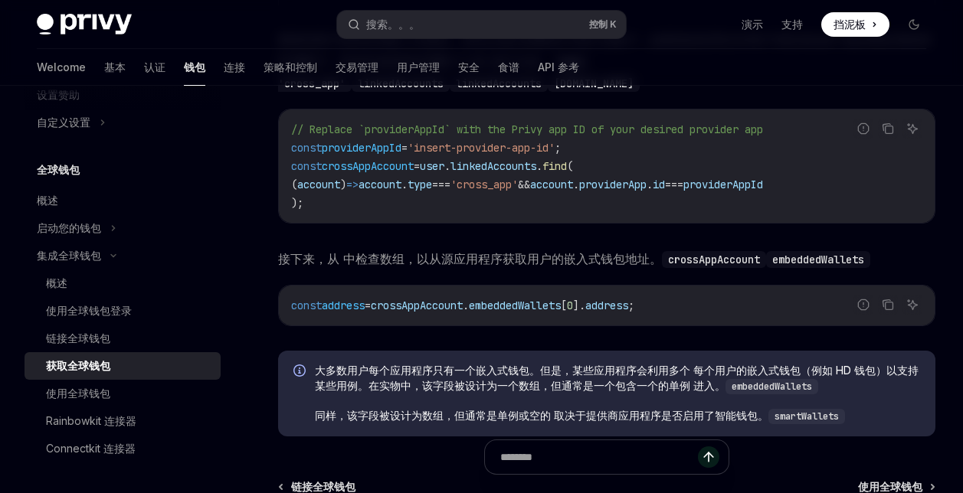
click at [762, 319] on div "const address = crossAppAccount . embeddedWallets [ 0 ]. address ;" at bounding box center [607, 306] width 656 height 40
click at [887, 306] on icon "从代码块复制内容" at bounding box center [888, 305] width 12 height 12
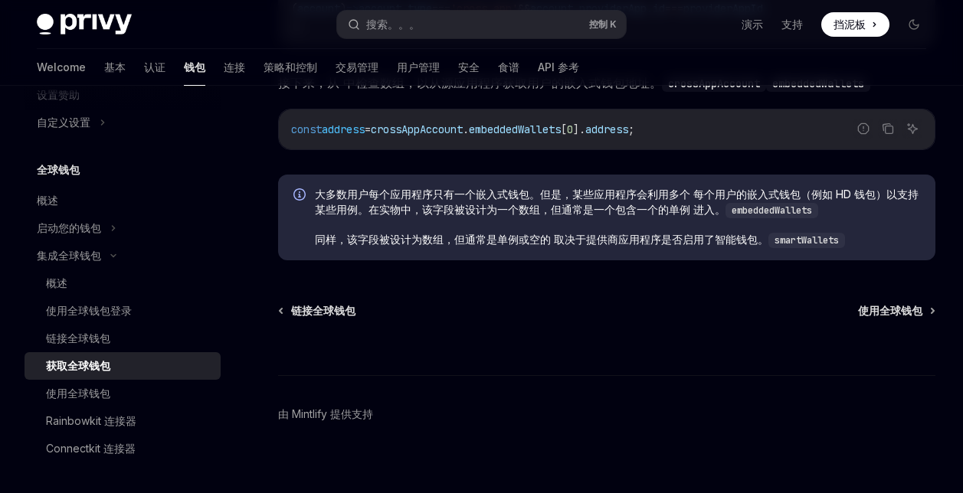
scroll to position [1262, 0]
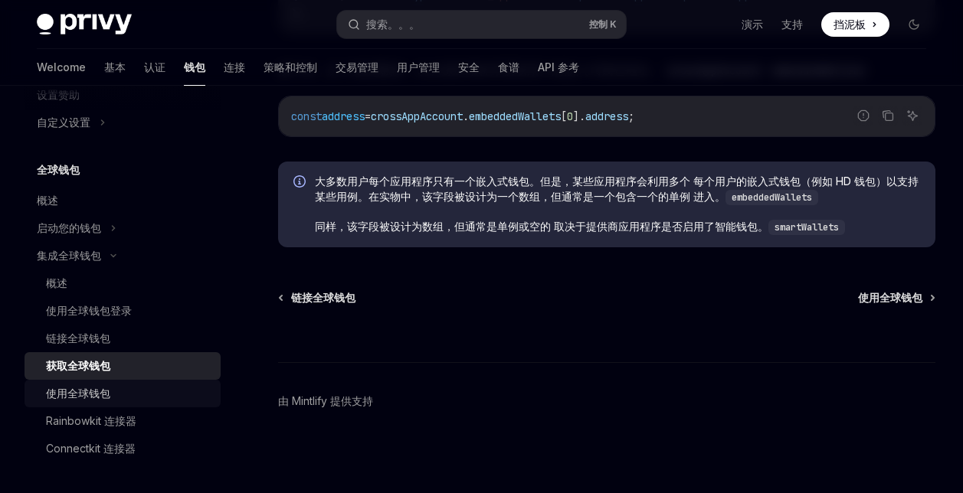
click at [134, 398] on div "使用全球钱包" at bounding box center [128, 394] width 165 height 18
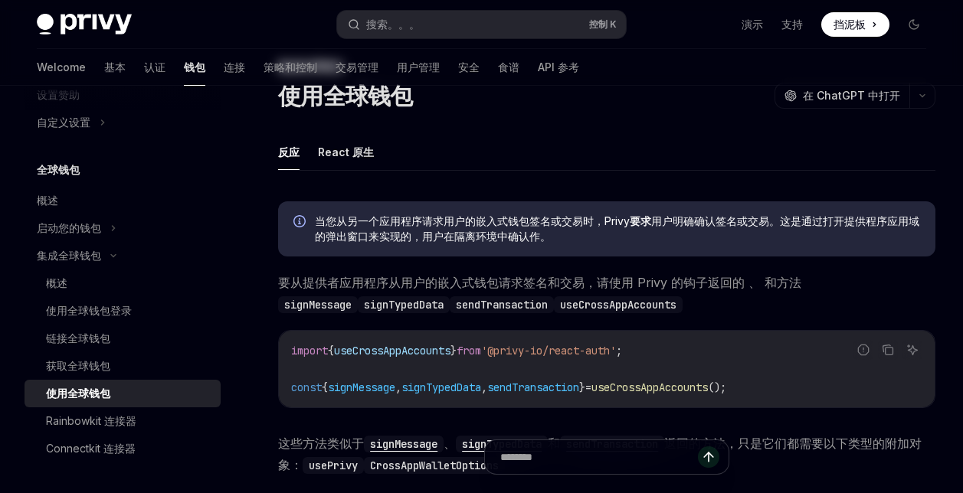
scroll to position [153, 0]
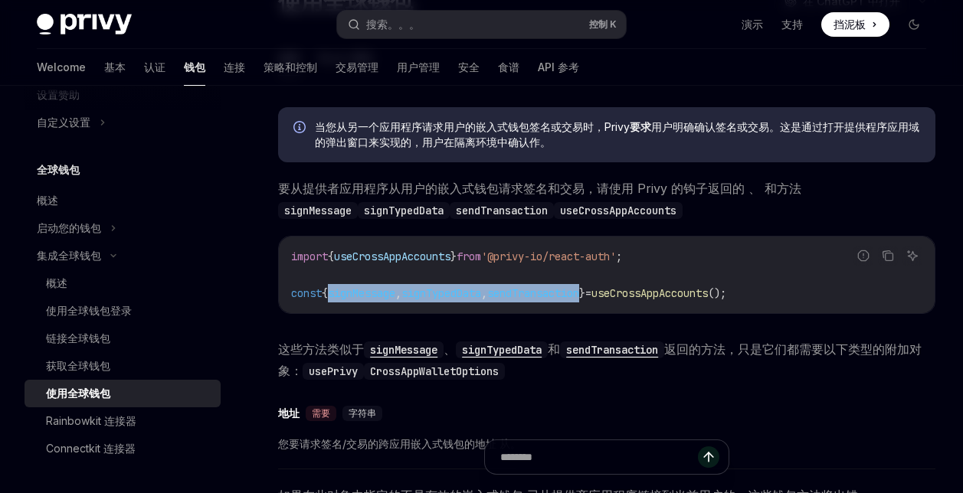
drag, startPoint x: 333, startPoint y: 292, endPoint x: 611, endPoint y: 289, distance: 278.1
click at [611, 289] on span "const { signMessage , signTypedData , sendTransaction } = useCrossAppAccounts (…" at bounding box center [508, 294] width 435 height 14
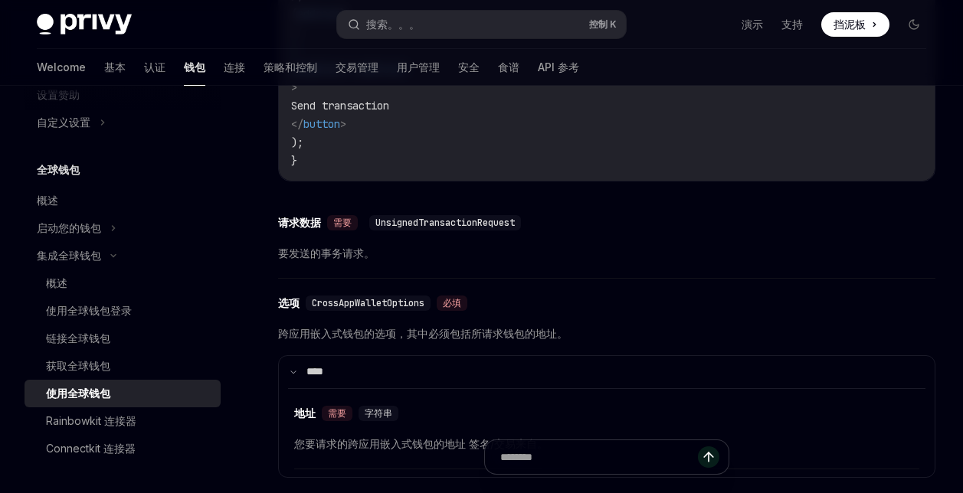
scroll to position [1992, 0]
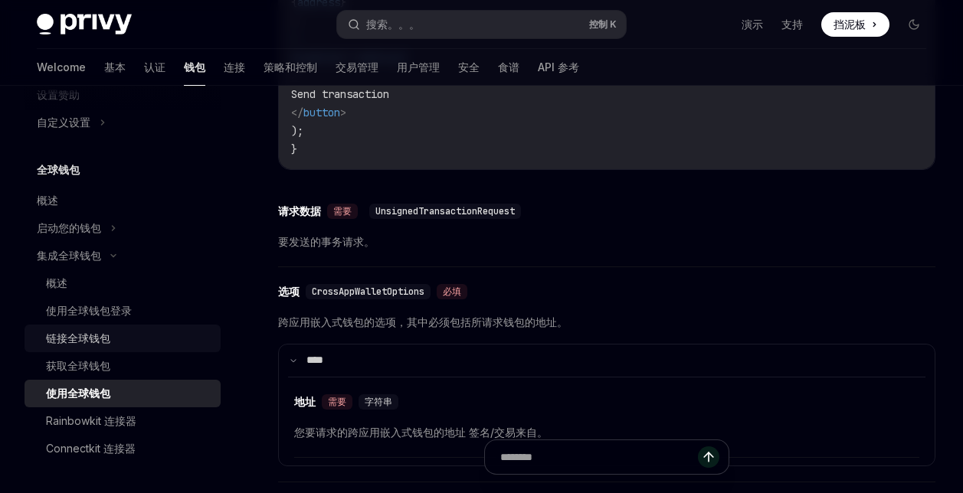
click at [86, 333] on div "链接全球钱包" at bounding box center [78, 338] width 64 height 18
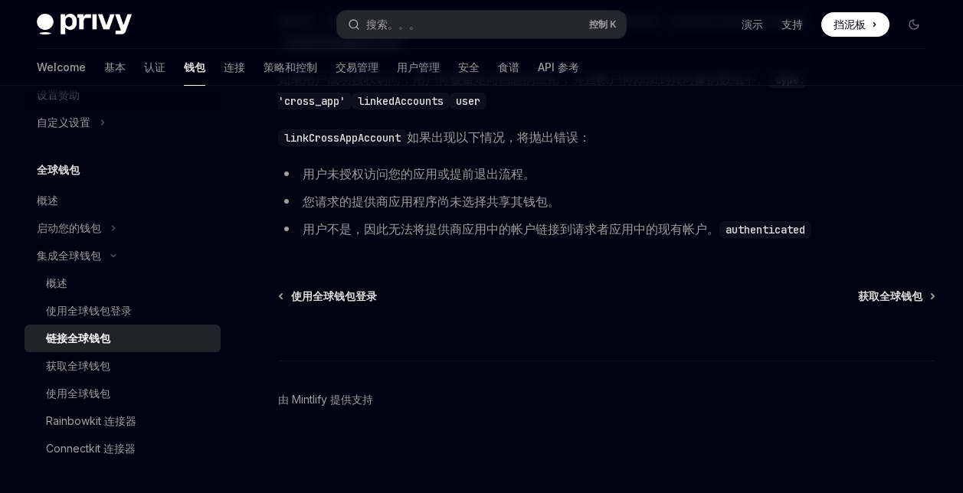
scroll to position [845, 0]
click at [125, 309] on div "使用全球钱包登录" at bounding box center [89, 311] width 86 height 18
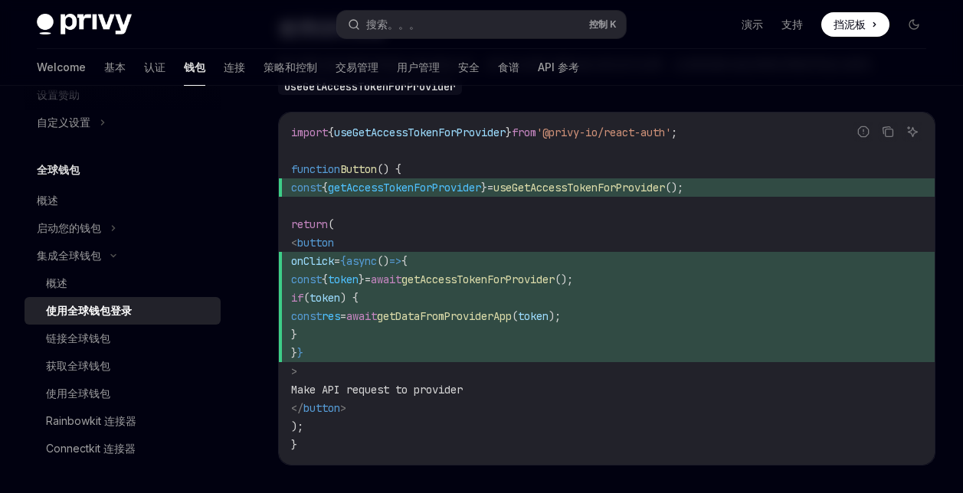
scroll to position [1456, 0]
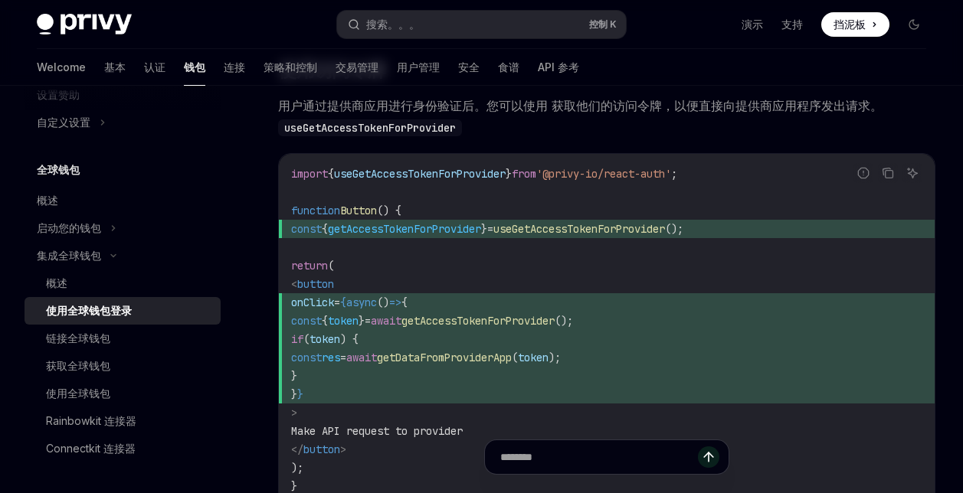
click at [707, 312] on span "onClick = {async () => {" at bounding box center [606, 302] width 631 height 18
click at [766, 234] on span "const { getAccessTokenForProvider } = useGetAccessTokenForProvider ();" at bounding box center [606, 229] width 631 height 18
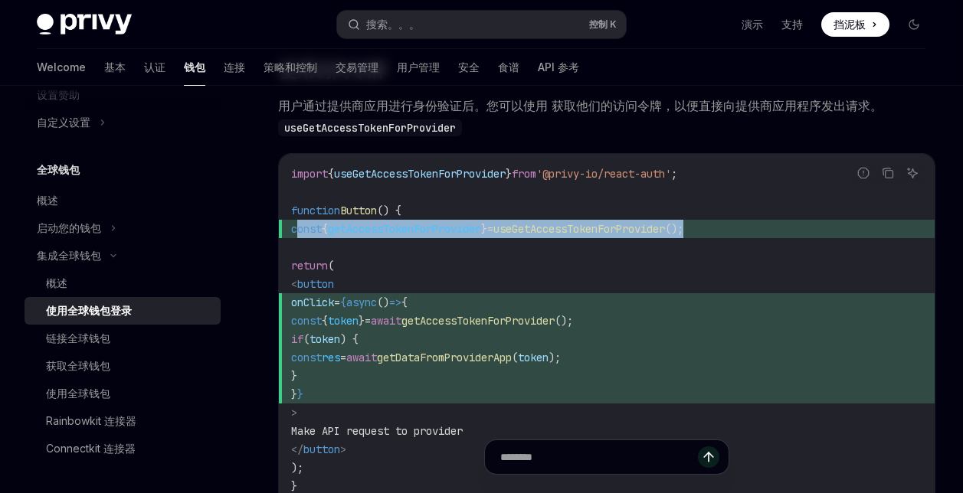
drag, startPoint x: 741, startPoint y: 239, endPoint x: 300, endPoint y: 242, distance: 440.5
click at [300, 238] on span "const { getAccessTokenForProvider } = useGetAccessTokenForProvider ();" at bounding box center [606, 229] width 631 height 18
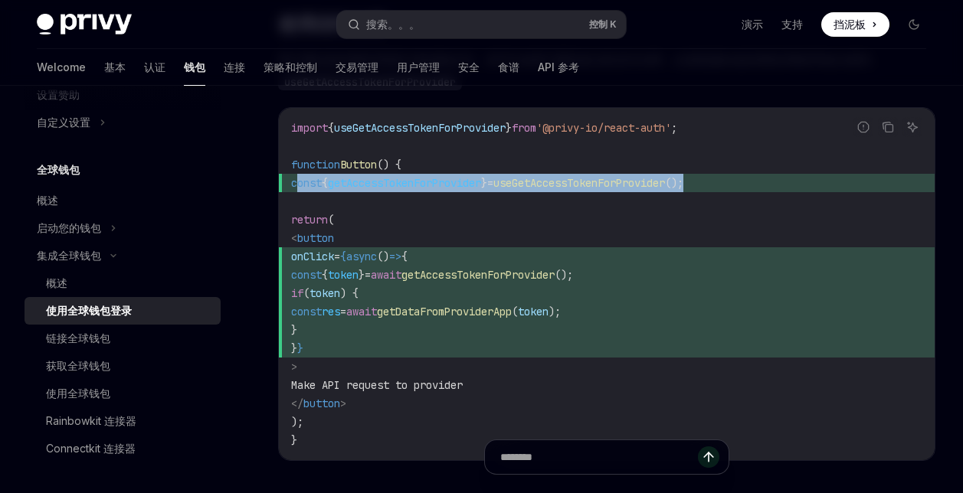
scroll to position [1532, 0]
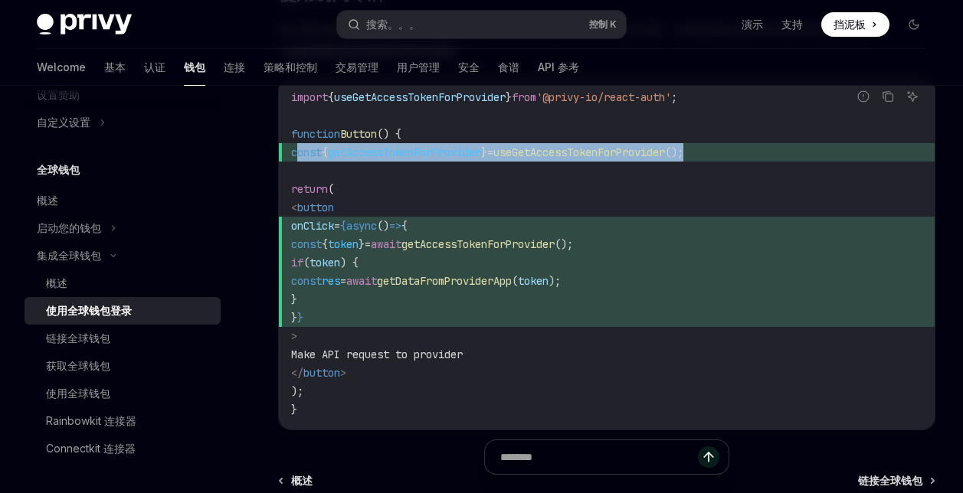
drag, startPoint x: 325, startPoint y: 405, endPoint x: 300, endPoint y: 363, distance: 49.1
click at [298, 339] on code "import { useGetAccessTokenForProvider } from '@privy-io/react-auth' ; function …" at bounding box center [606, 253] width 631 height 331
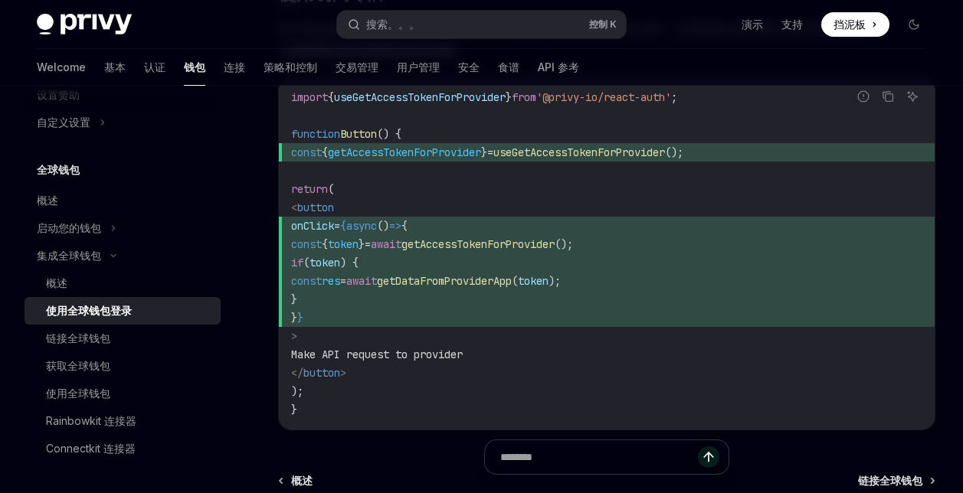
click at [421, 143] on code "import { useGetAccessTokenForProvider } from '@privy-io/react-auth' ; function …" at bounding box center [606, 253] width 631 height 331
click at [473, 206] on code "import { useGetAccessTokenForProvider } from '@privy-io/react-auth' ; function …" at bounding box center [606, 253] width 631 height 331
drag, startPoint x: 343, startPoint y: 108, endPoint x: 519, endPoint y: 109, distance: 176.2
click at [506, 104] on span "useGetAccessTokenForProvider" at bounding box center [420, 97] width 172 height 14
copy span "useGetAccessTokenForProvider"
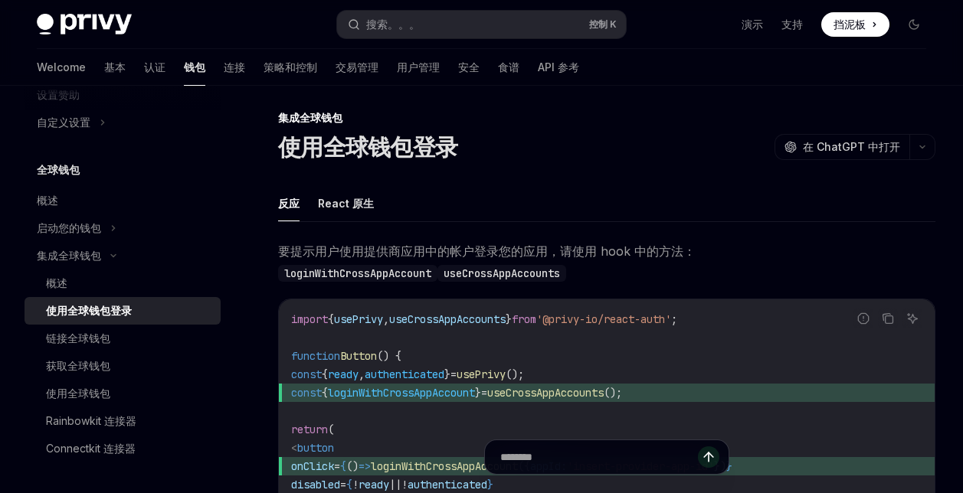
scroll to position [0, 0]
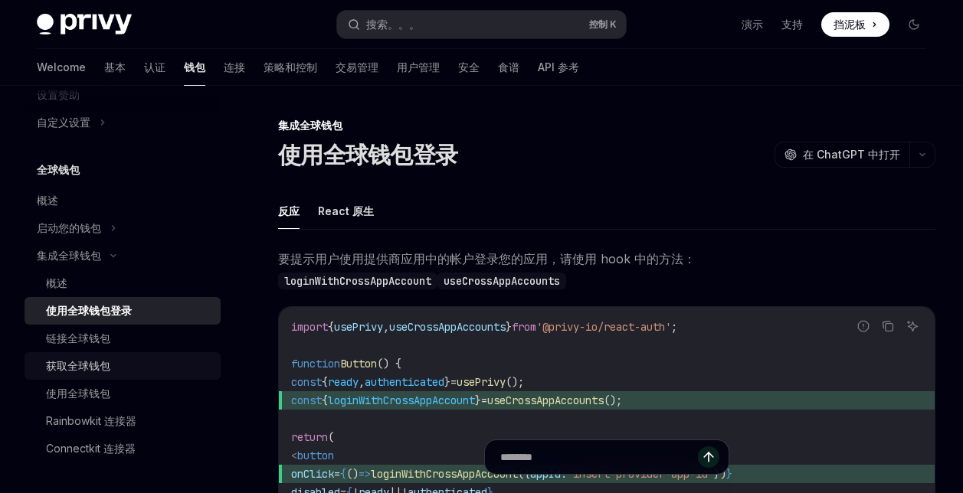
click at [72, 369] on div "获取全球钱包" at bounding box center [78, 366] width 64 height 18
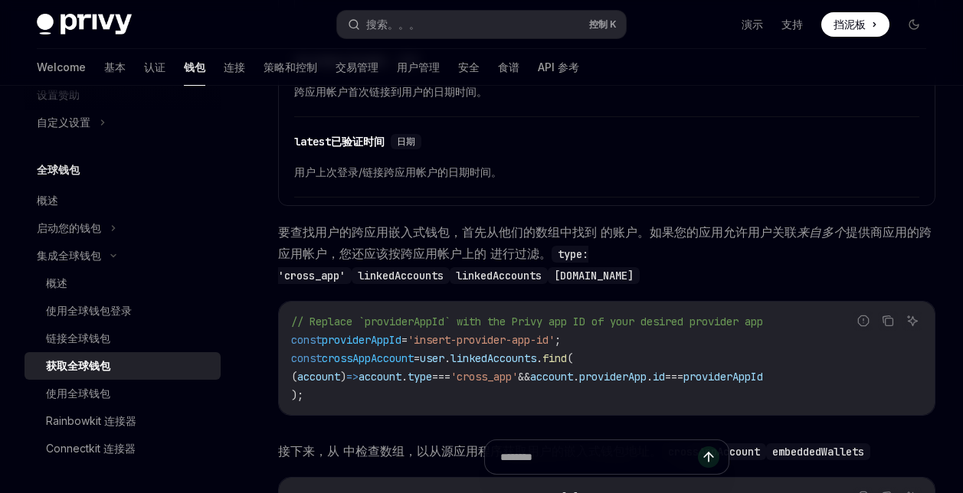
scroll to position [919, 0]
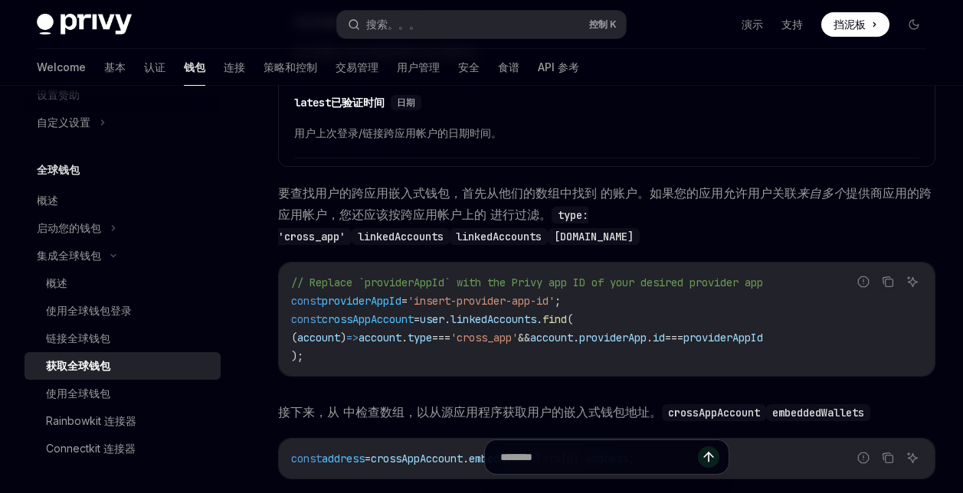
click at [473, 355] on code "// Replace `providerAppId` with the Privy app ID of your desired provider app c…" at bounding box center [606, 320] width 631 height 92
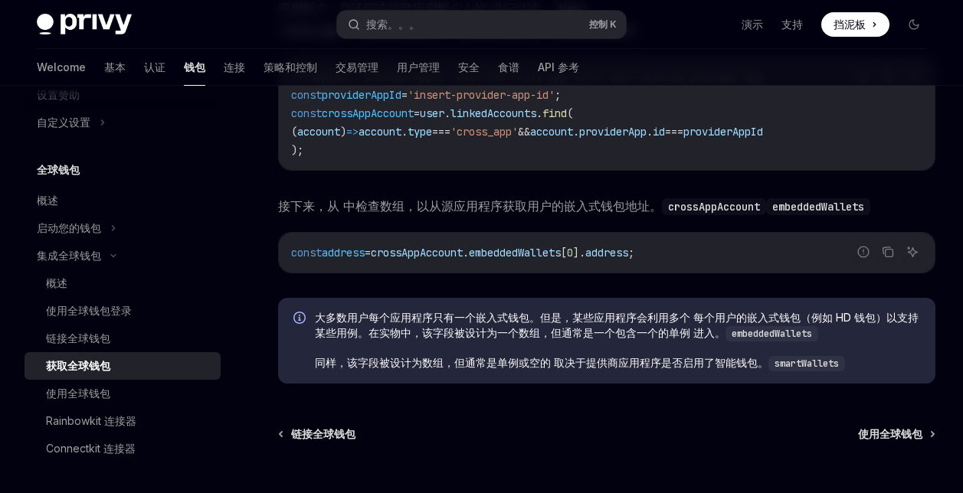
scroll to position [1073, 0]
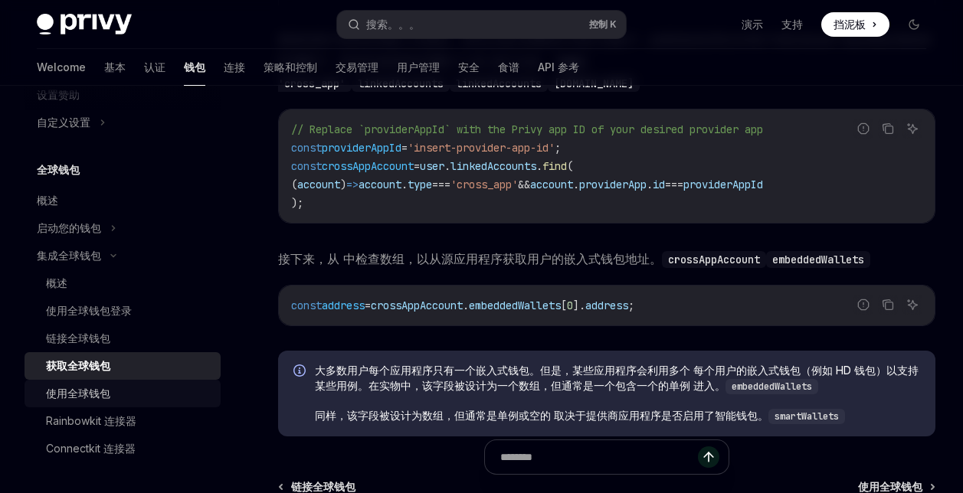
click at [113, 388] on div "使用全球钱包" at bounding box center [128, 394] width 165 height 18
type textarea "*"
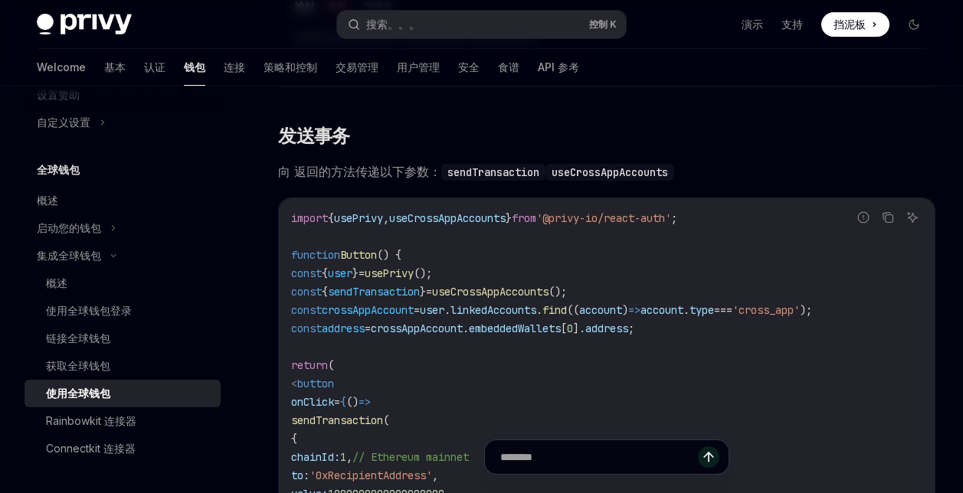
scroll to position [1456, 0]
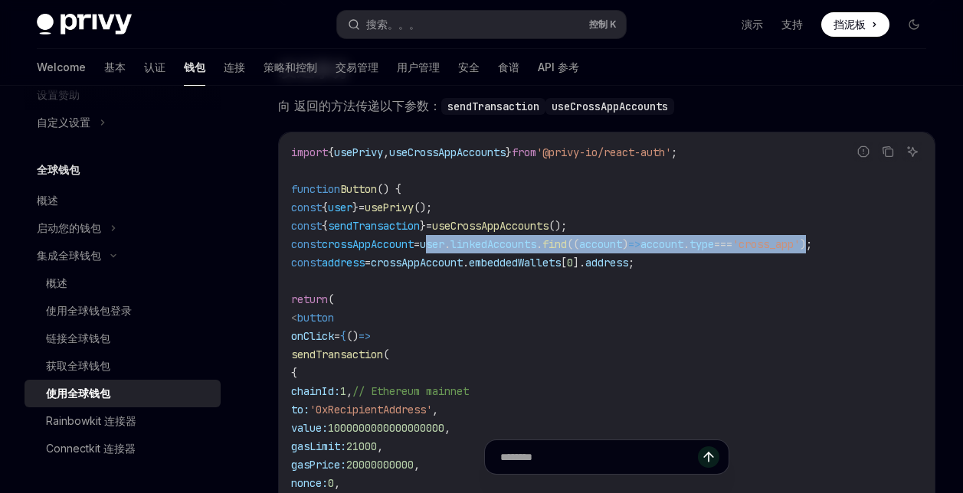
drag, startPoint x: 460, startPoint y: 243, endPoint x: 888, endPoint y: 238, distance: 428.3
click at [812, 241] on span "const crossAppAccount = user . linkedAccounts . find (( account ) => account . …" at bounding box center [551, 245] width 521 height 14
copy span "user . linkedAccounts . find (( account ) => account . type === 'cross_app' )"
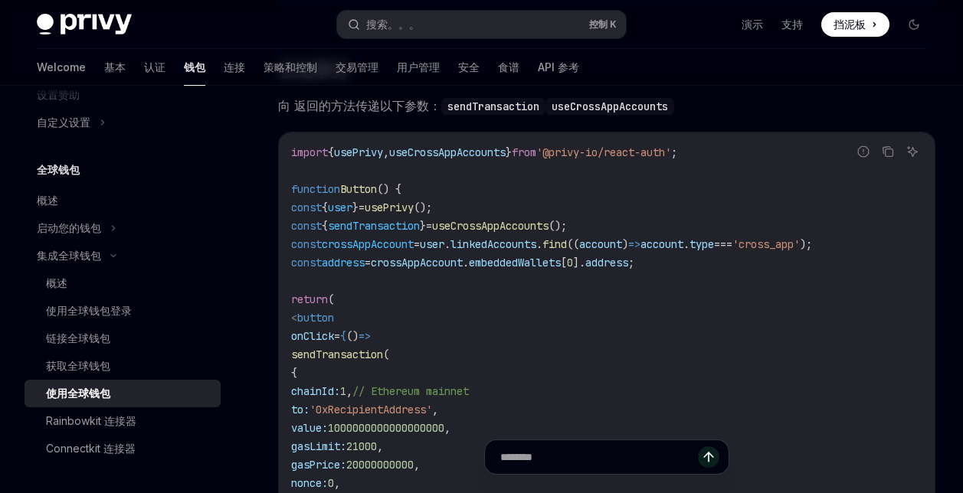
click at [521, 319] on code "import { usePrivy , useCrossAppAccounts } from '@privy-io/react-auth' ; functio…" at bounding box center [606, 419] width 631 height 552
drag, startPoint x: 505, startPoint y: 263, endPoint x: 678, endPoint y: 262, distance: 173.1
click at [634, 262] on span "const address = crossAppAccount . embeddedWallets [ 0 ]. address ;" at bounding box center [462, 263] width 343 height 14
copy span ". embeddedWallets [ 0 ]. address"
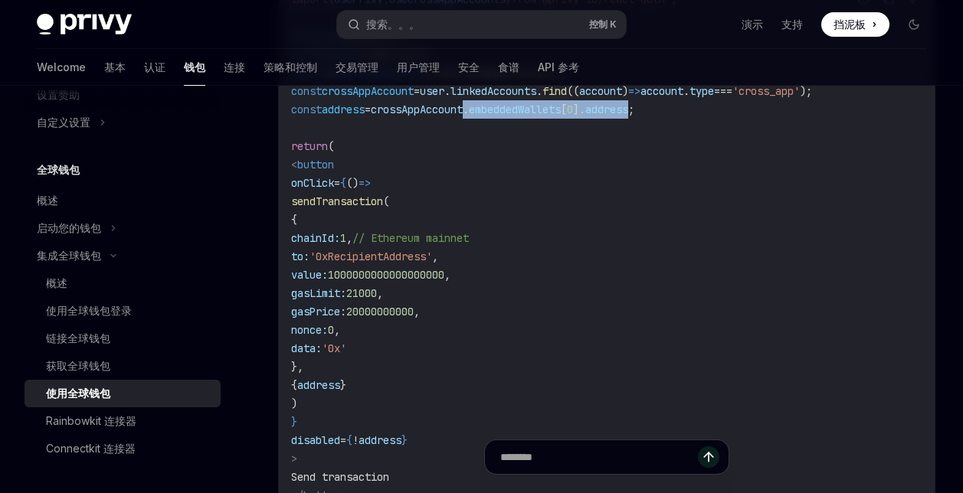
scroll to position [1532, 0]
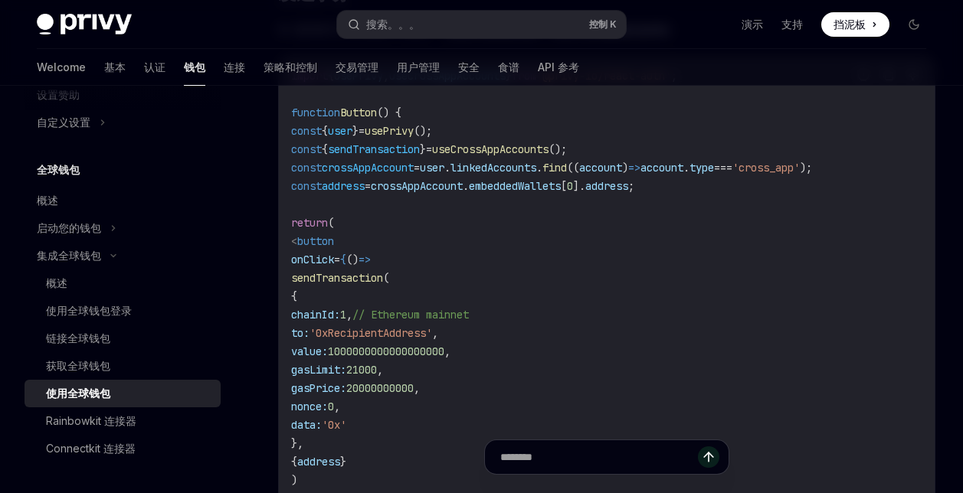
click at [621, 321] on code "import { usePrivy , useCrossAppAccounts } from '@privy-io/react-auth' ; functio…" at bounding box center [606, 343] width 631 height 552
